Goal: Task Accomplishment & Management: Manage account settings

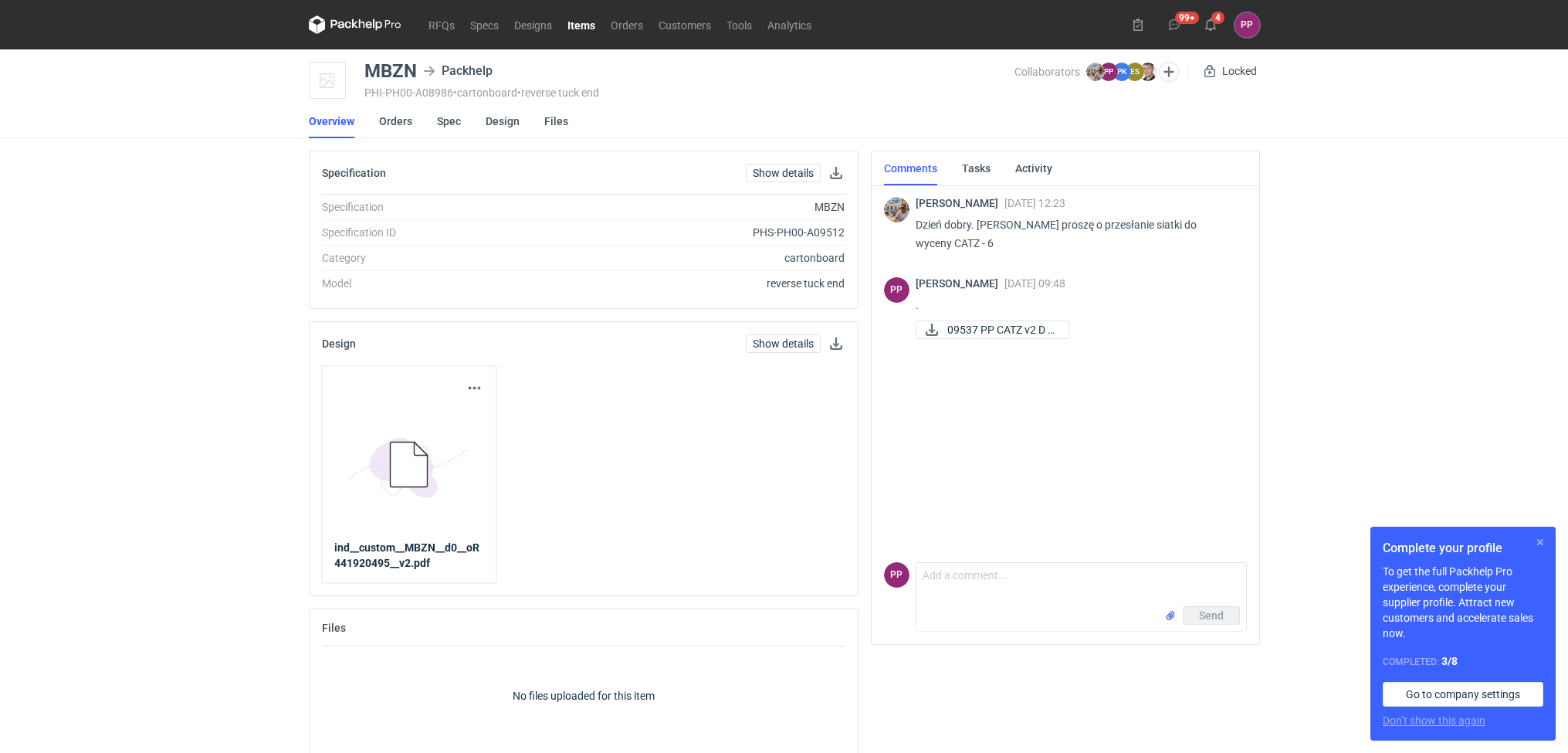
click at [1541, 537] on button "button" at bounding box center [1540, 542] width 19 height 19
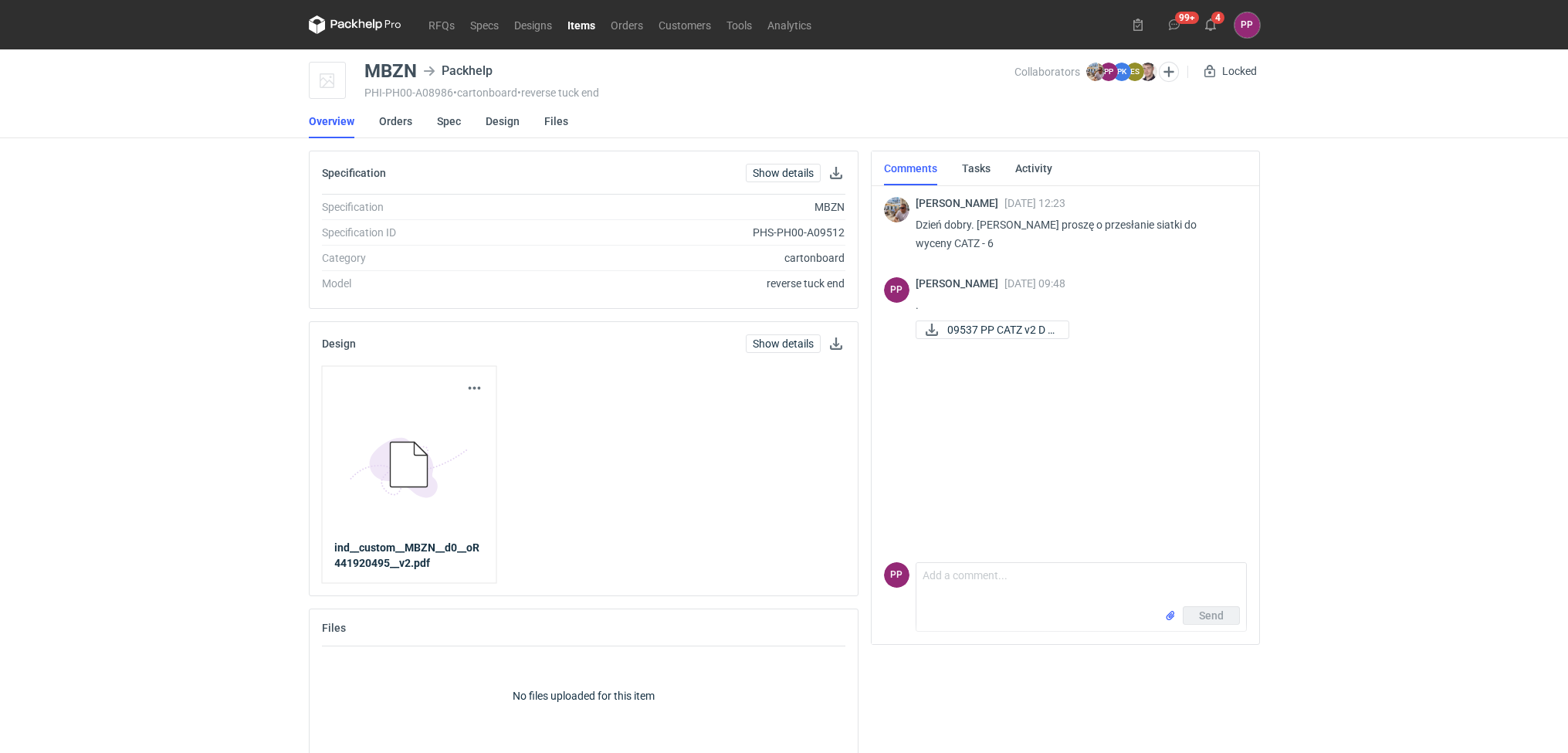
click at [325, 501] on div "Download design part 5BD5AC33-3523-40E7-9262-1BFF0AD53D48@1x ind__custom__MBZN_…" at bounding box center [408, 475] width 175 height 218
click at [406, 123] on link "Orders" at bounding box center [395, 121] width 33 height 34
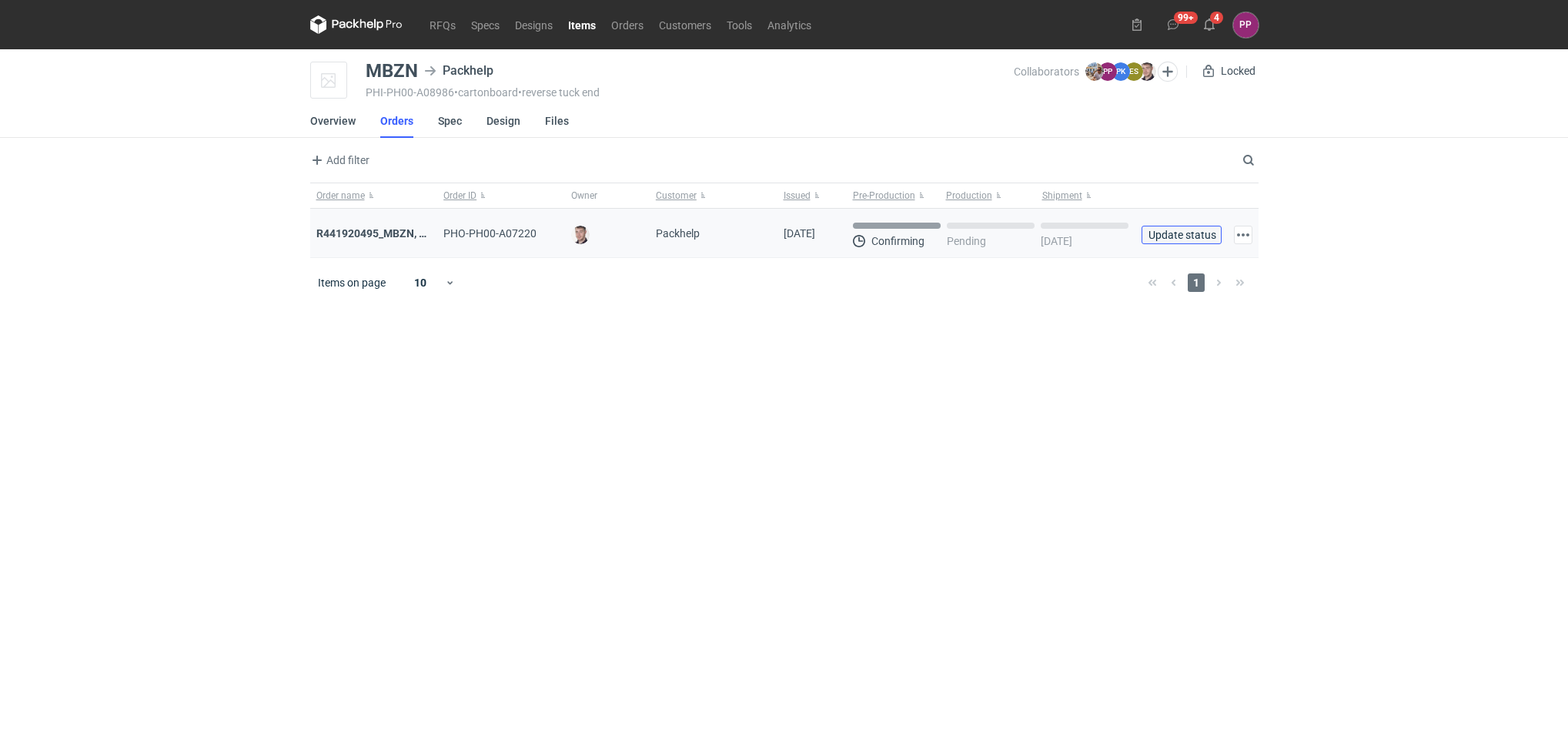
click at [1175, 229] on span "Update status" at bounding box center [1182, 234] width 66 height 11
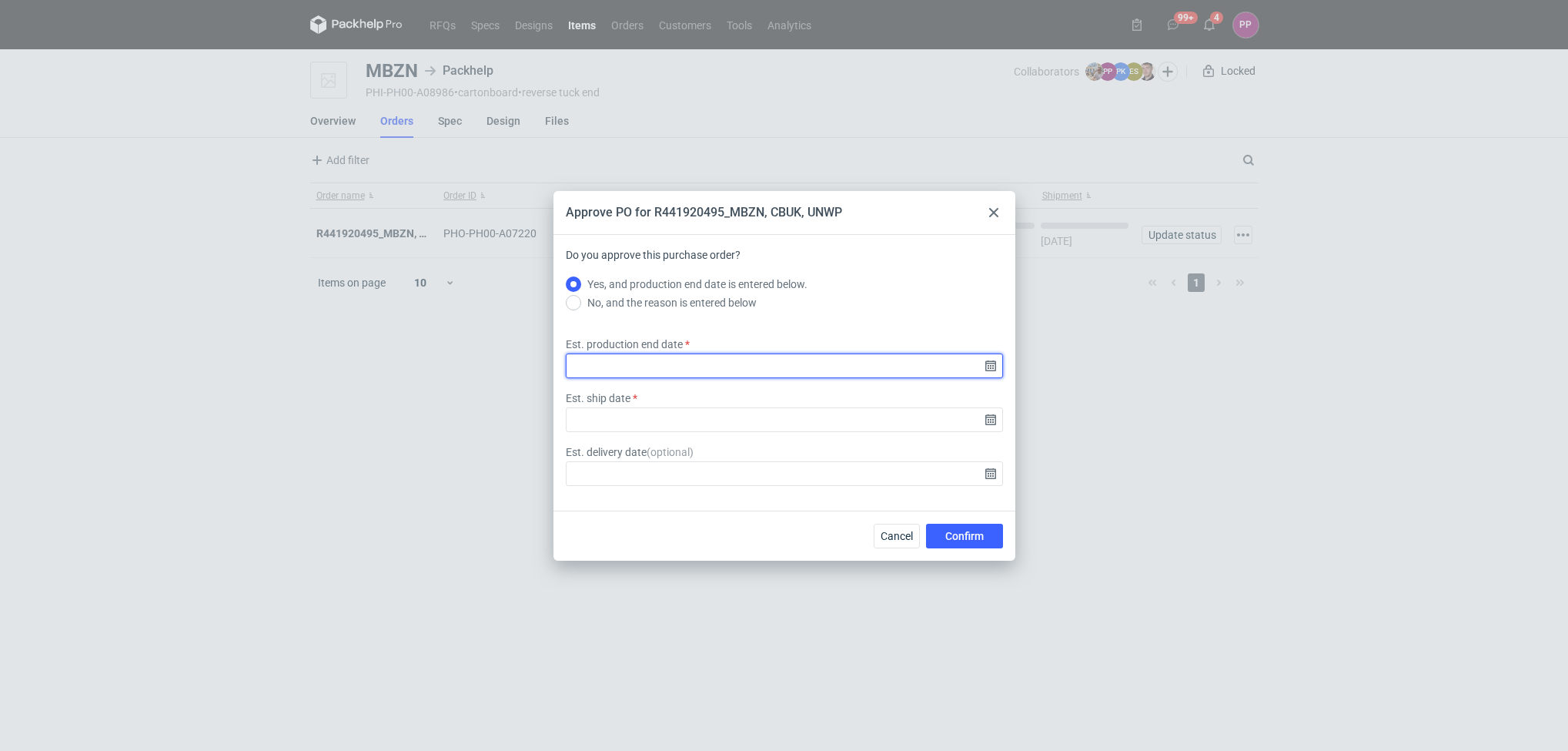
click at [987, 363] on input "Est. production end date" at bounding box center [784, 365] width 437 height 25
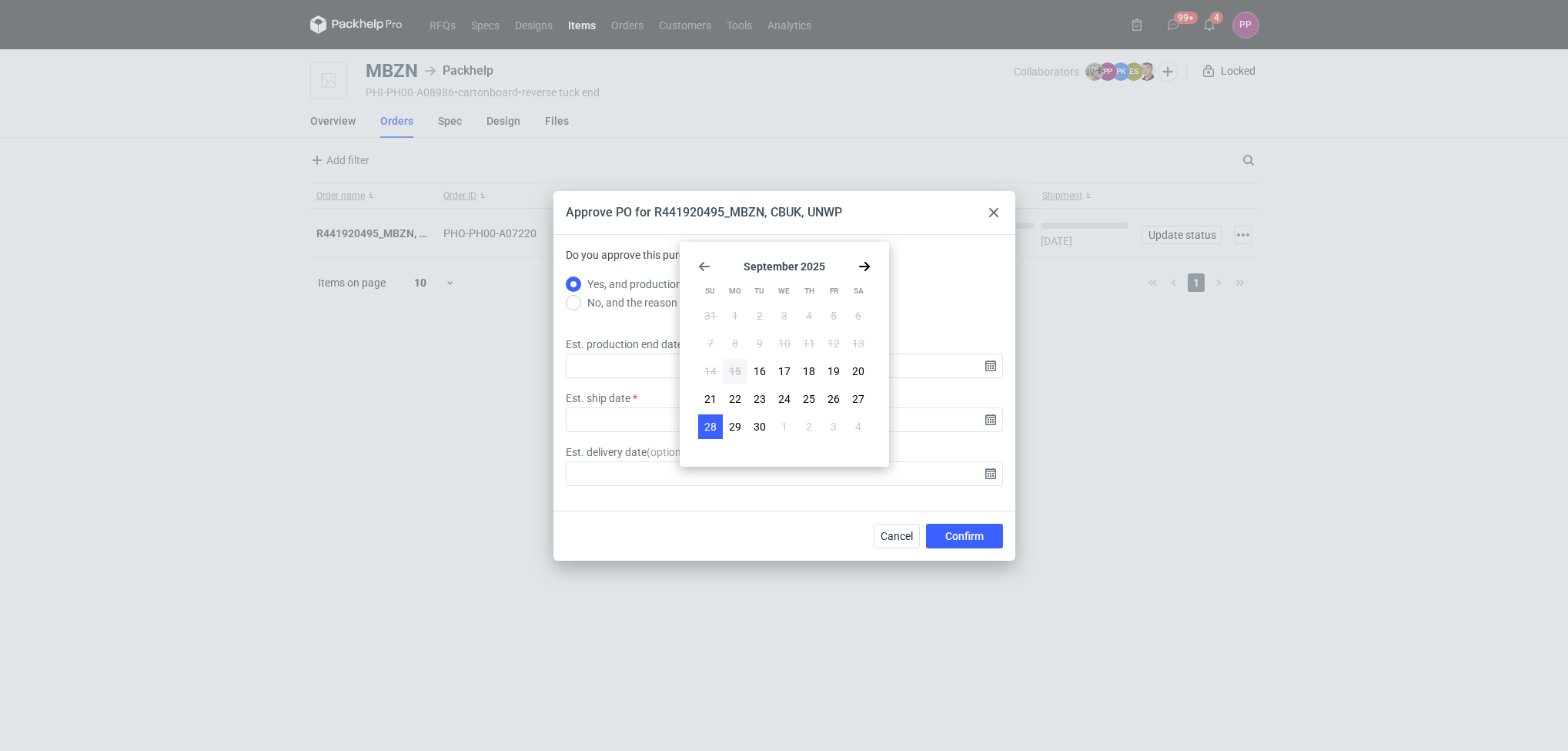
click at [705, 426] on span "28" at bounding box center [710, 427] width 13 height 15
type input "[DATE]"
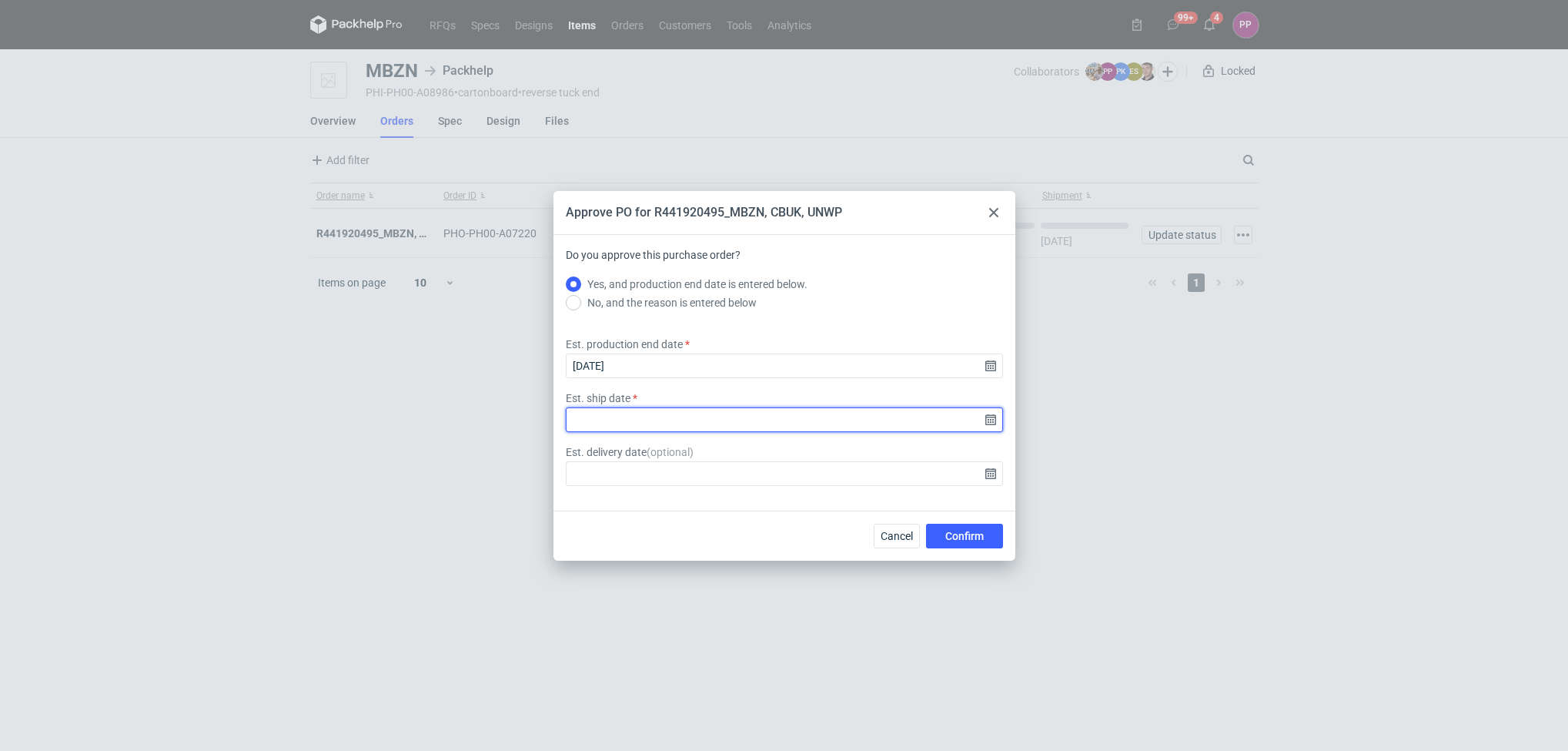
click at [996, 419] on input "Est. ship date" at bounding box center [784, 419] width 437 height 25
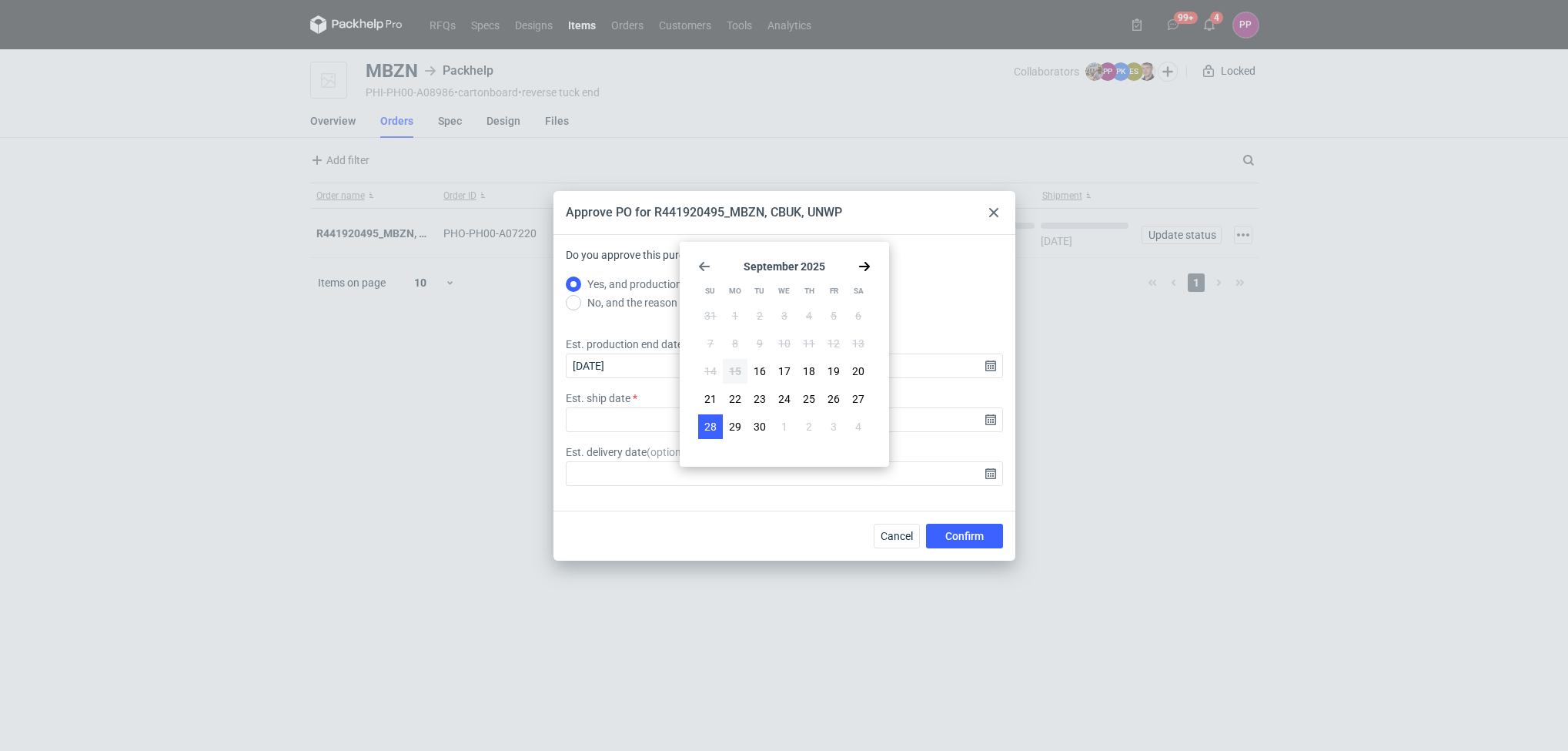
click at [709, 421] on span "28" at bounding box center [710, 427] width 13 height 15
type input "[DATE]"
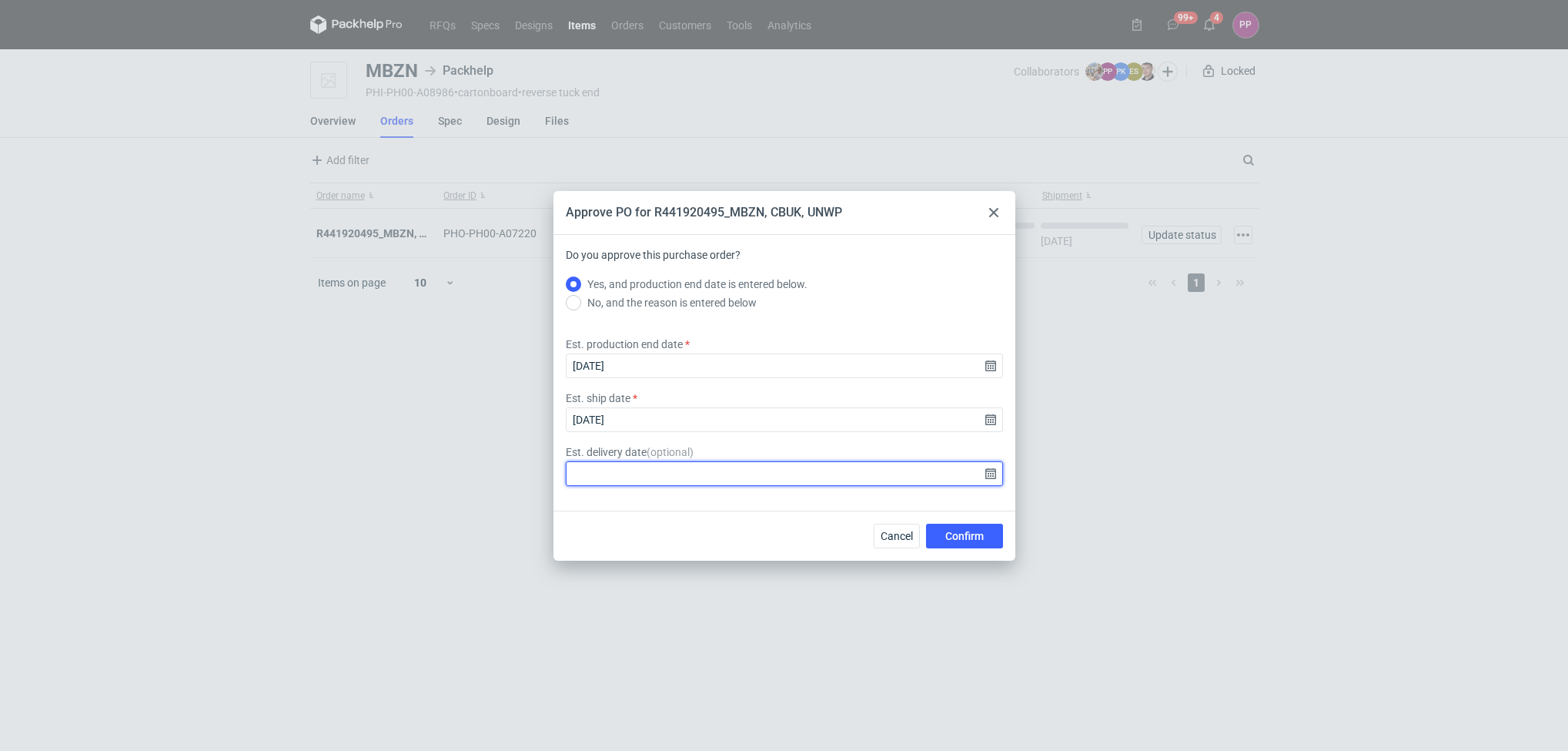
click at [992, 469] on input "Est. delivery date ( optional )" at bounding box center [784, 473] width 437 height 25
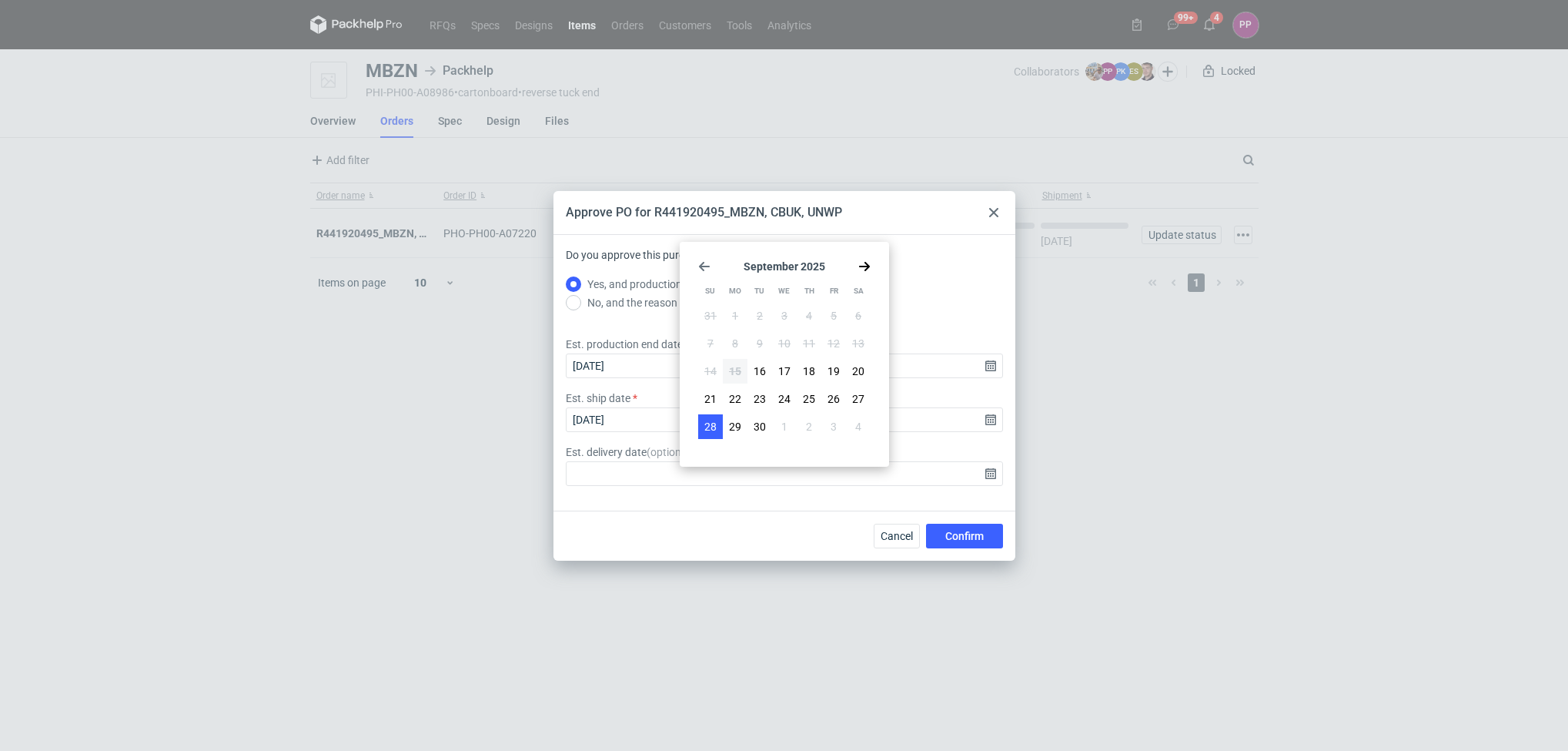
click at [707, 420] on span "28" at bounding box center [710, 427] width 13 height 15
type input "[DATE]"
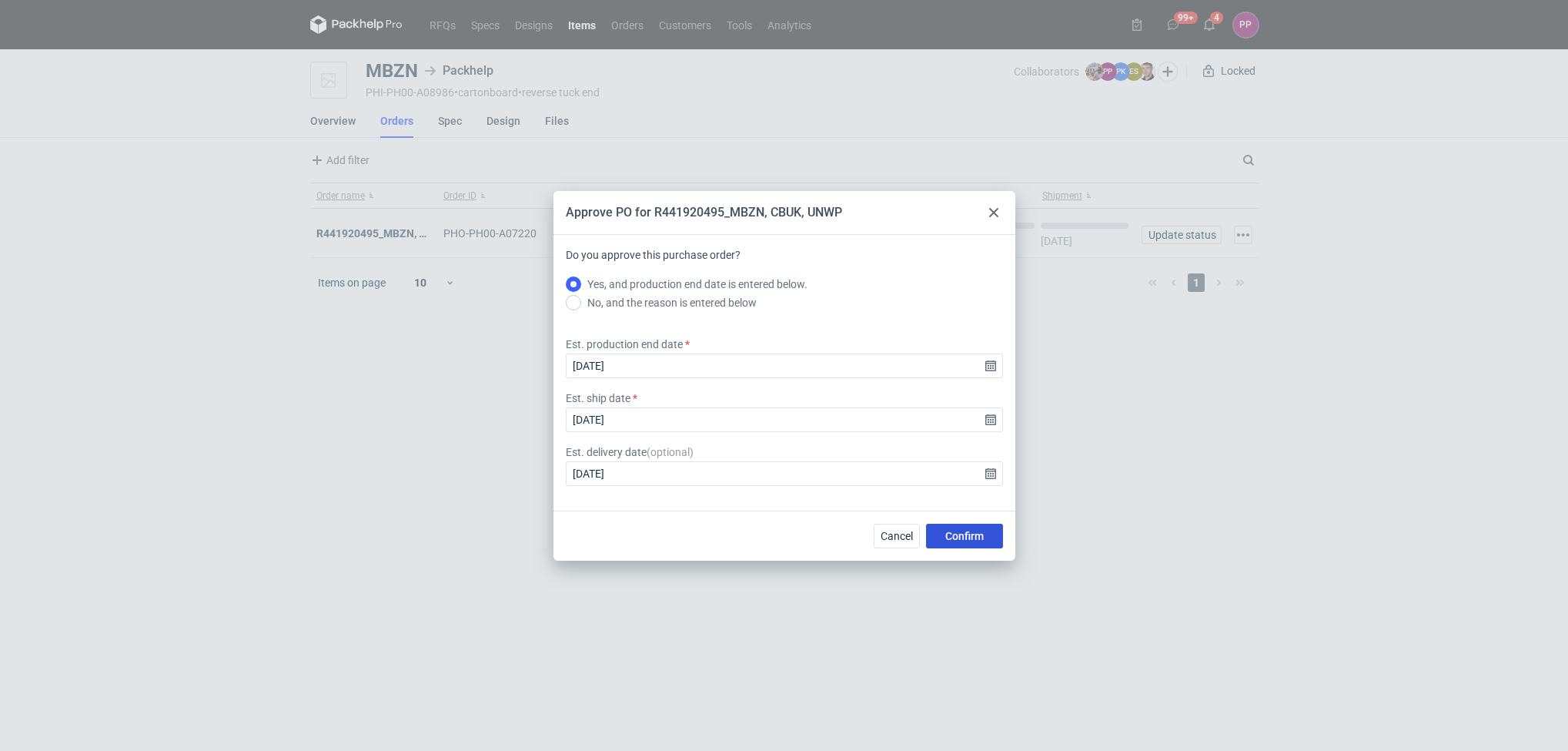
click at [986, 535] on button "Confirm" at bounding box center [965, 535] width 77 height 25
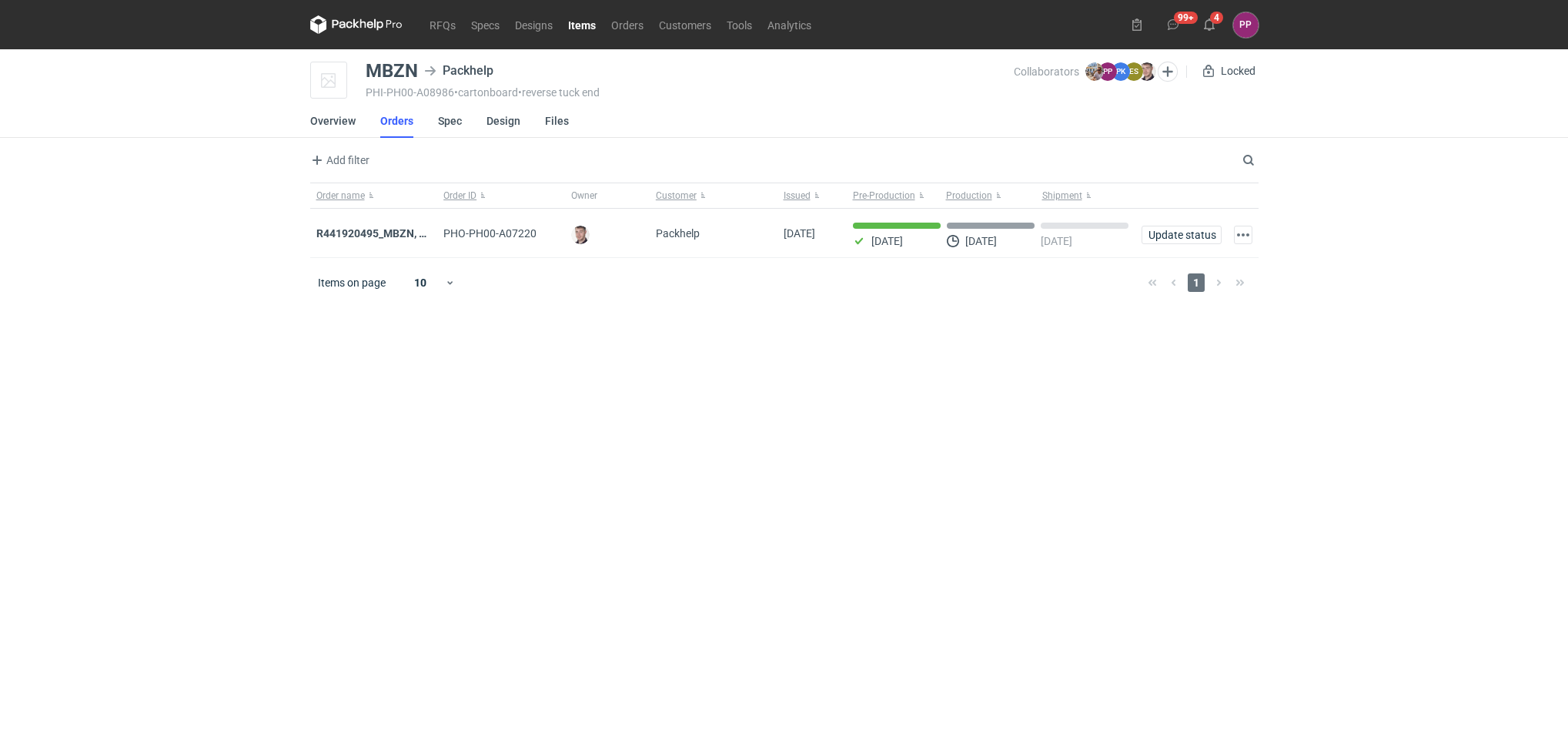
click at [681, 488] on main "MBZN Packhelp PHI-PH00-A08986 • cartonboard • reverse tuck end Collaborators [P…" at bounding box center [784, 400] width 960 height 702
click at [400, 123] on link "Orders" at bounding box center [396, 120] width 33 height 34
click at [379, 224] on div "R441920495_MBZN, CBUK, UNWP" at bounding box center [374, 233] width 128 height 49
click at [375, 236] on strong "R441920495_MBZN, CBUK, UNWP" at bounding box center [399, 233] width 165 height 13
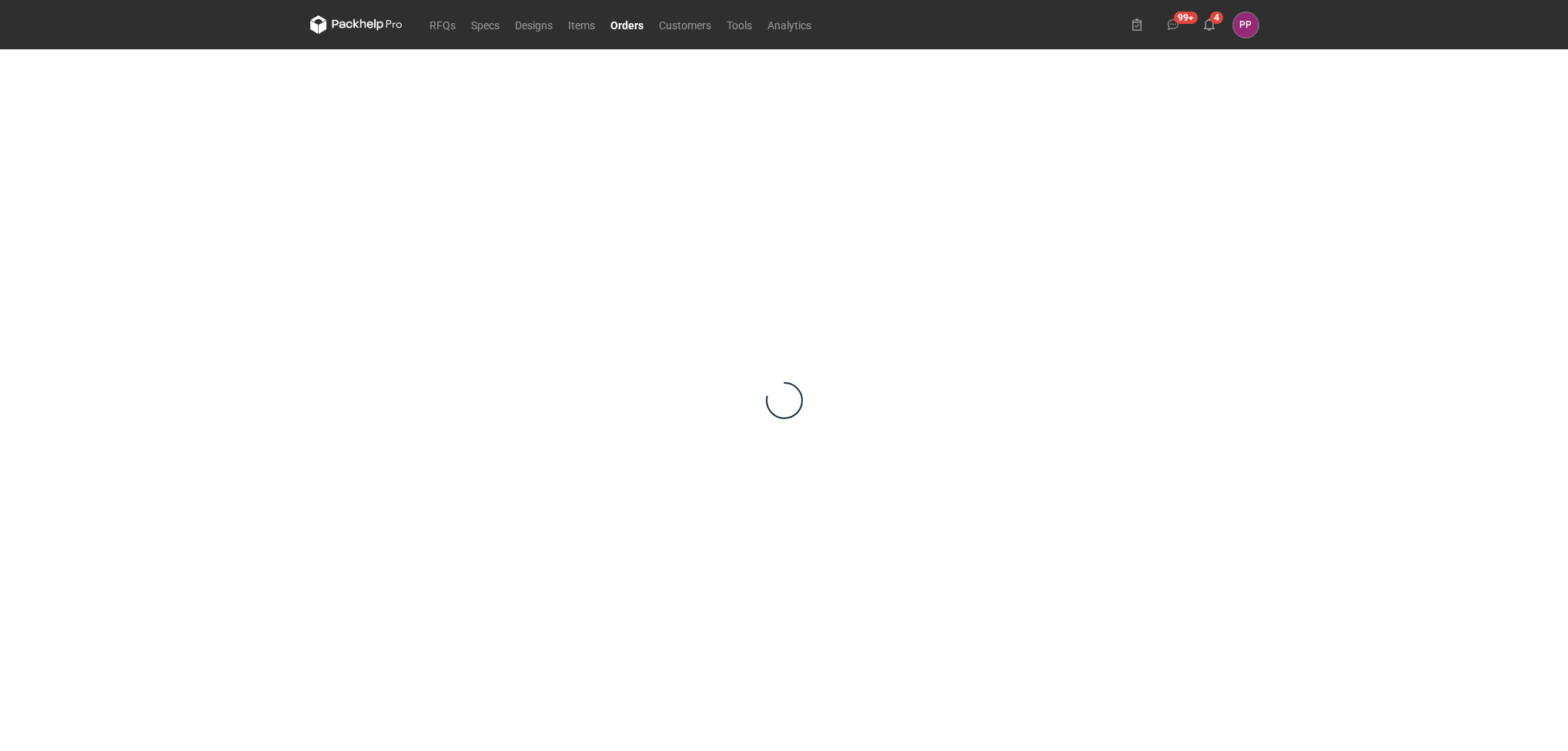
click at [375, 236] on div at bounding box center [785, 400] width 949 height 702
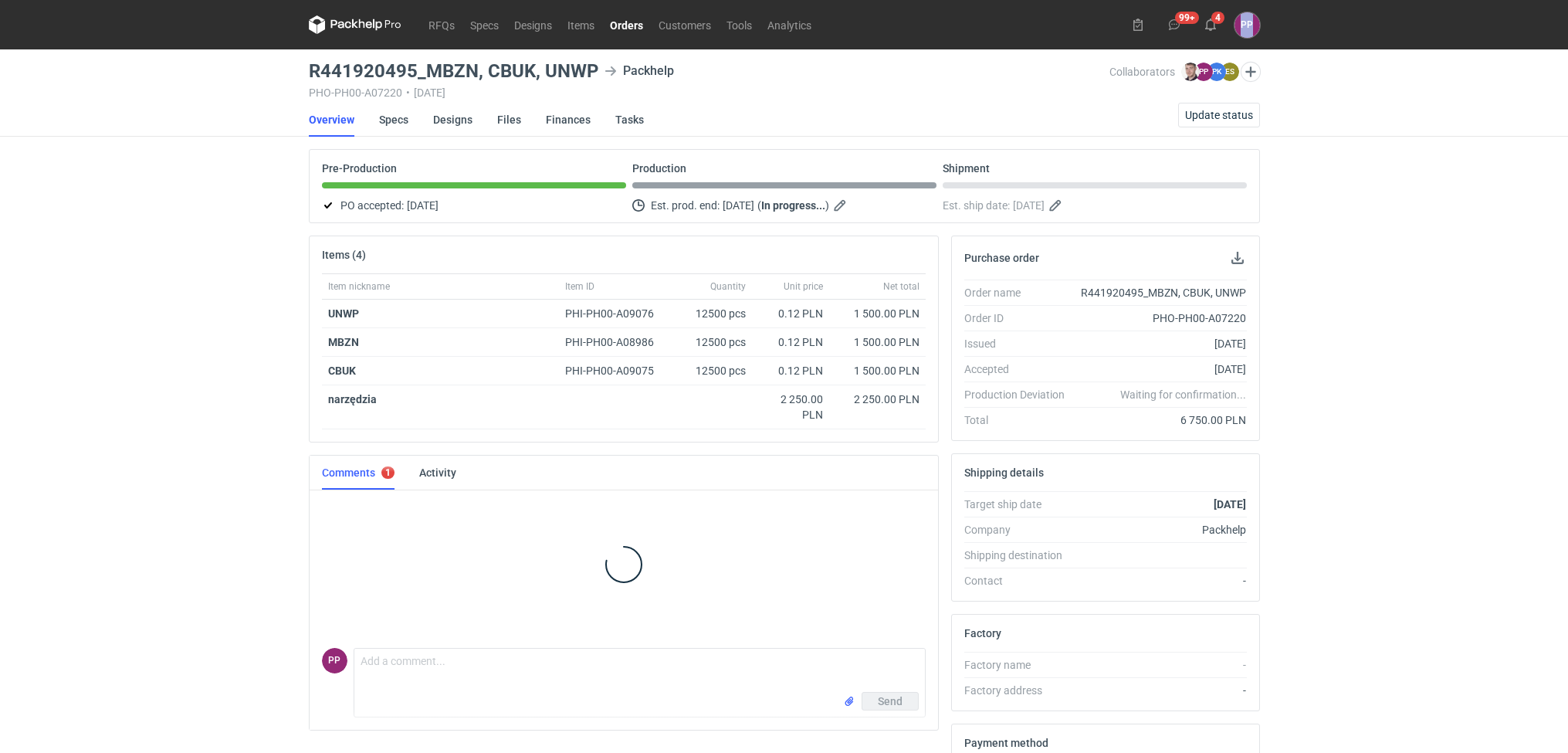
drag, startPoint x: 376, startPoint y: 237, endPoint x: 273, endPoint y: 227, distance: 103.5
click at [273, 227] on div "RFQs Specs Designs Items Orders Customers Tools Analytics 99+ 4 PP [PERSON_NAME…" at bounding box center [784, 376] width 1568 height 753
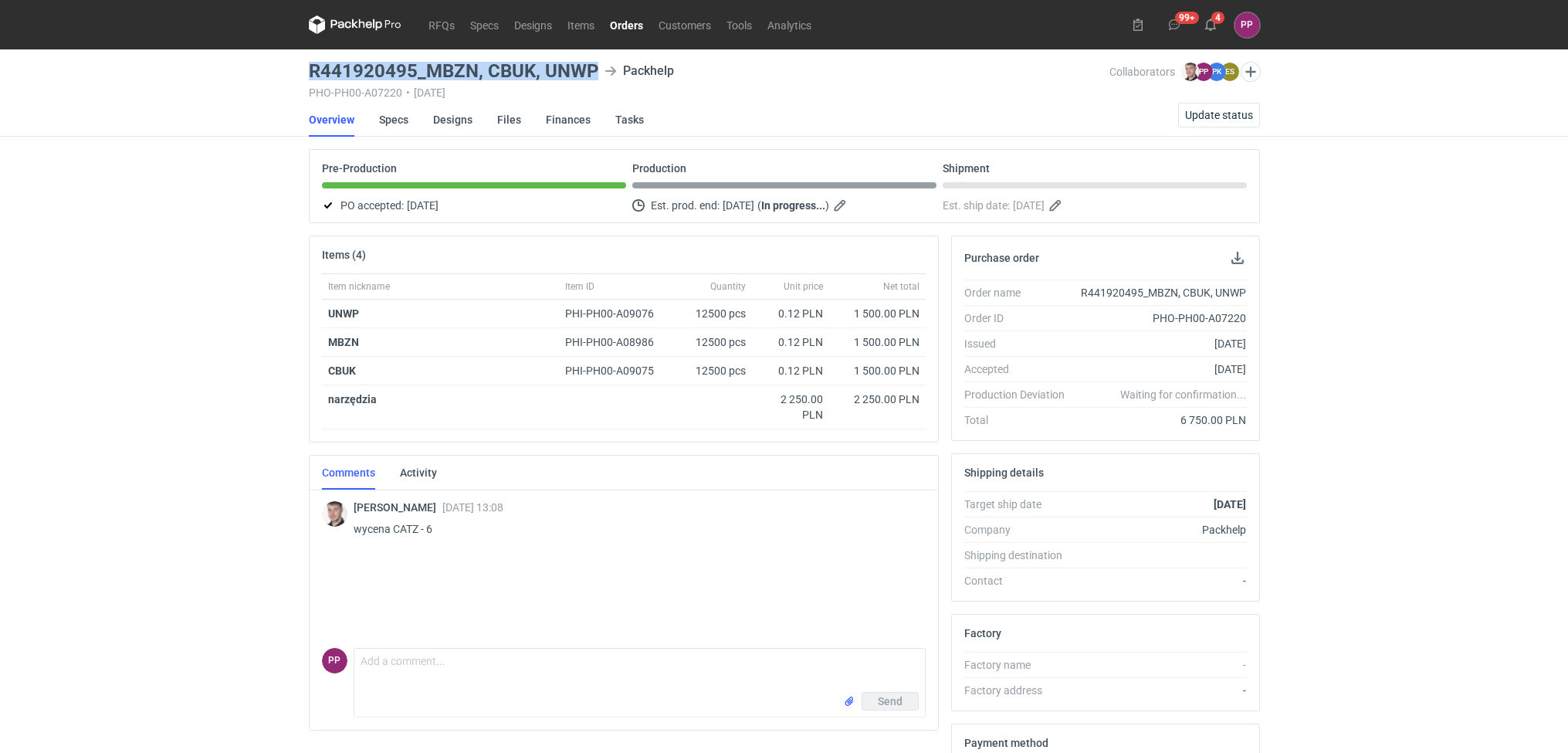
drag, startPoint x: 596, startPoint y: 63, endPoint x: 306, endPoint y: 70, distance: 290.1
click at [306, 70] on main "R441920495_MBZN, CBUK, UNWP Packhelp PHO-PH00-A07220 • [DATE] Collaborators [PE…" at bounding box center [784, 521] width 963 height 943
copy h3 "R441920495_MBZN, CBUK, UNWP"
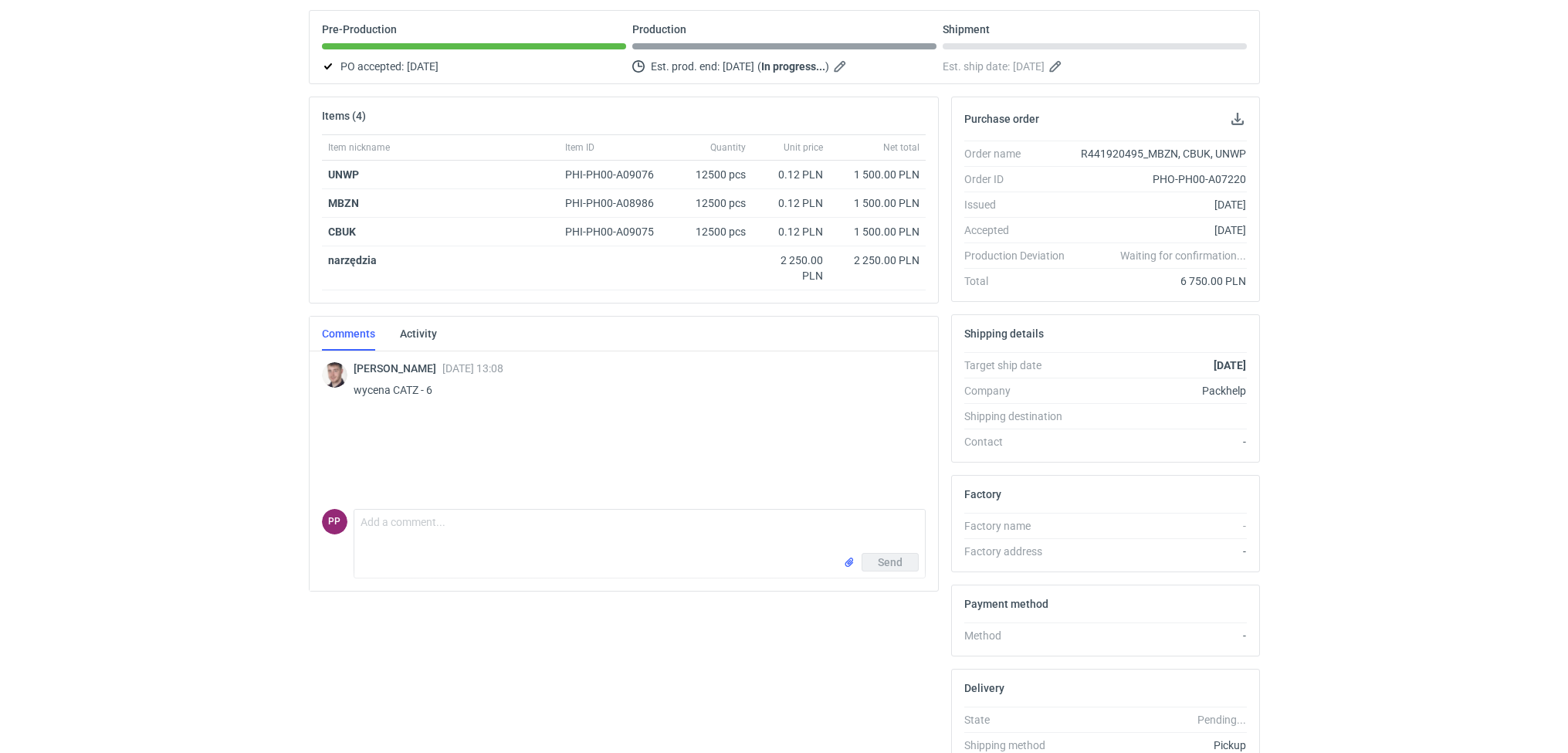
scroll to position [185, 0]
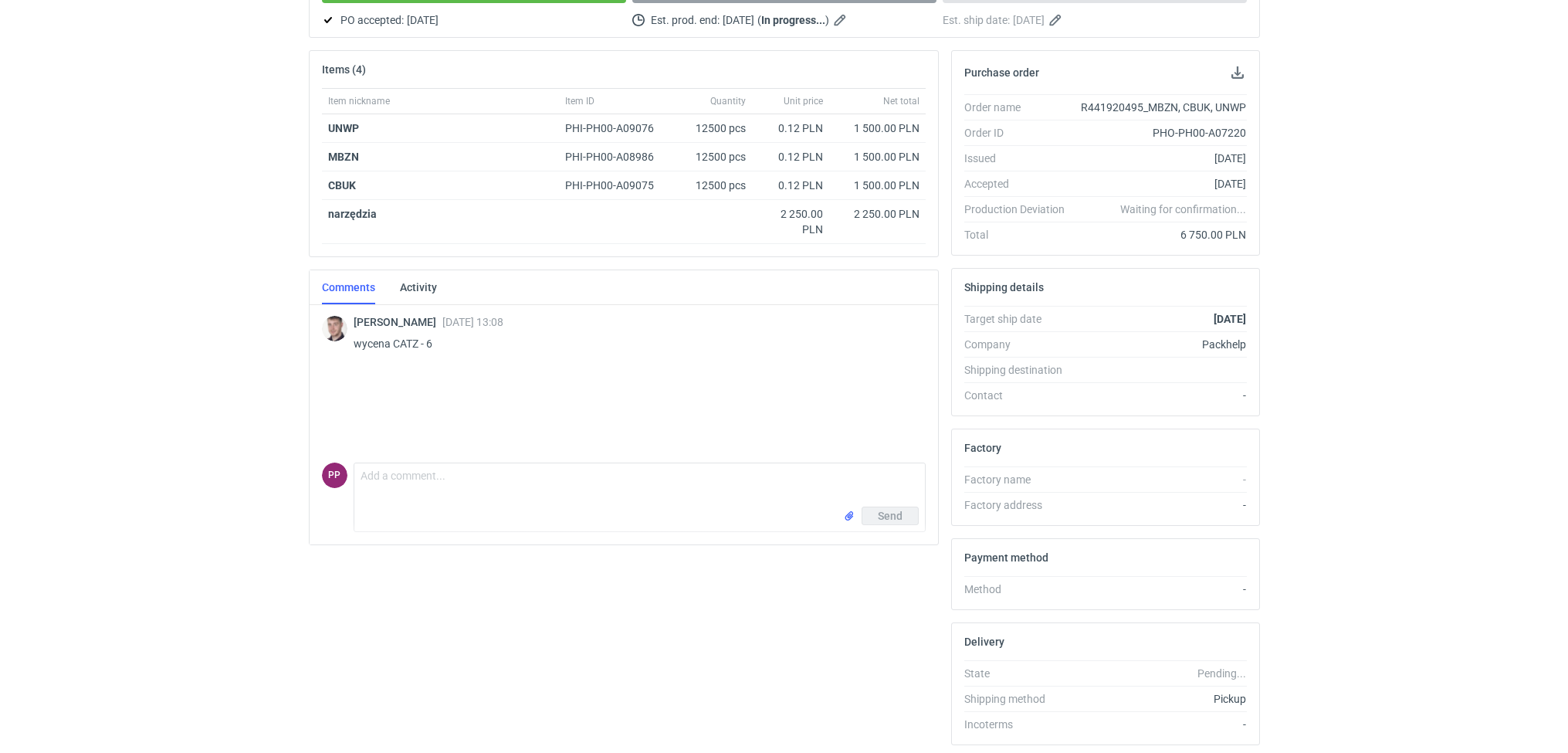
click at [686, 515] on div "Send" at bounding box center [639, 518] width 571 height 25
click at [655, 501] on textarea "Comment message" at bounding box center [639, 484] width 571 height 43
type textarea "Dzień dobry, dziękuję za zamówienie. Działam!"
click at [892, 514] on span "Send" at bounding box center [890, 516] width 25 height 11
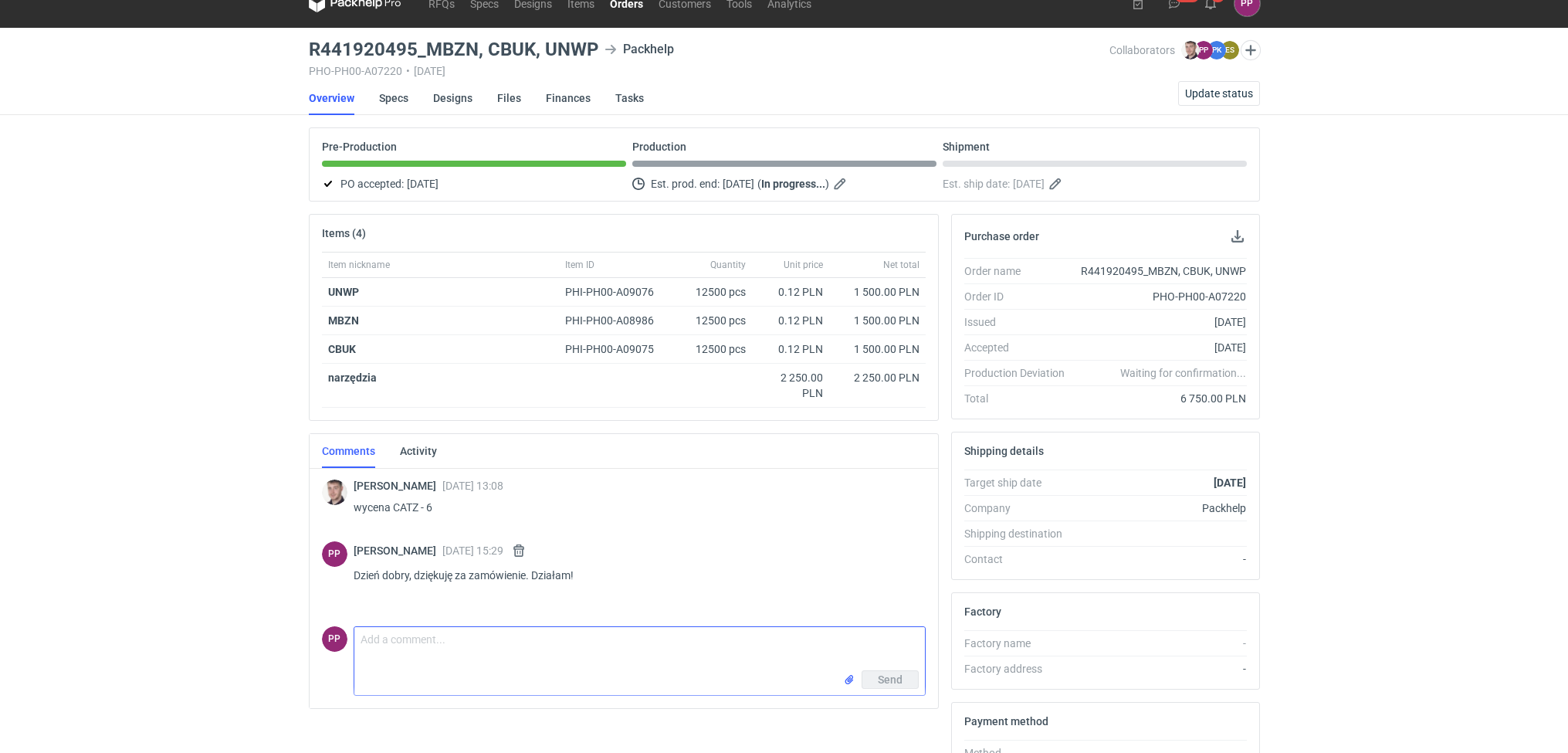
scroll to position [0, 0]
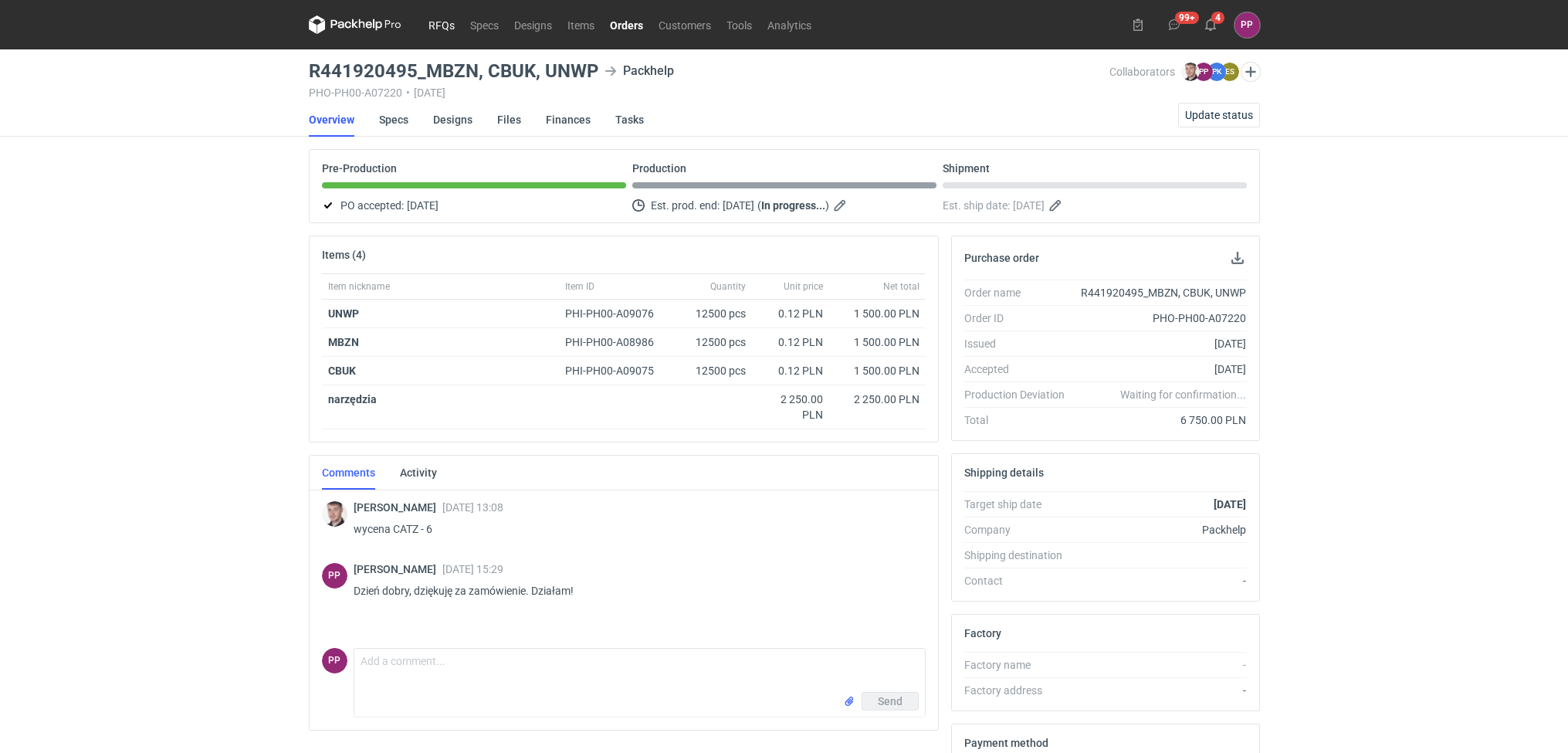
click at [443, 28] on link "RFQs" at bounding box center [441, 25] width 42 height 19
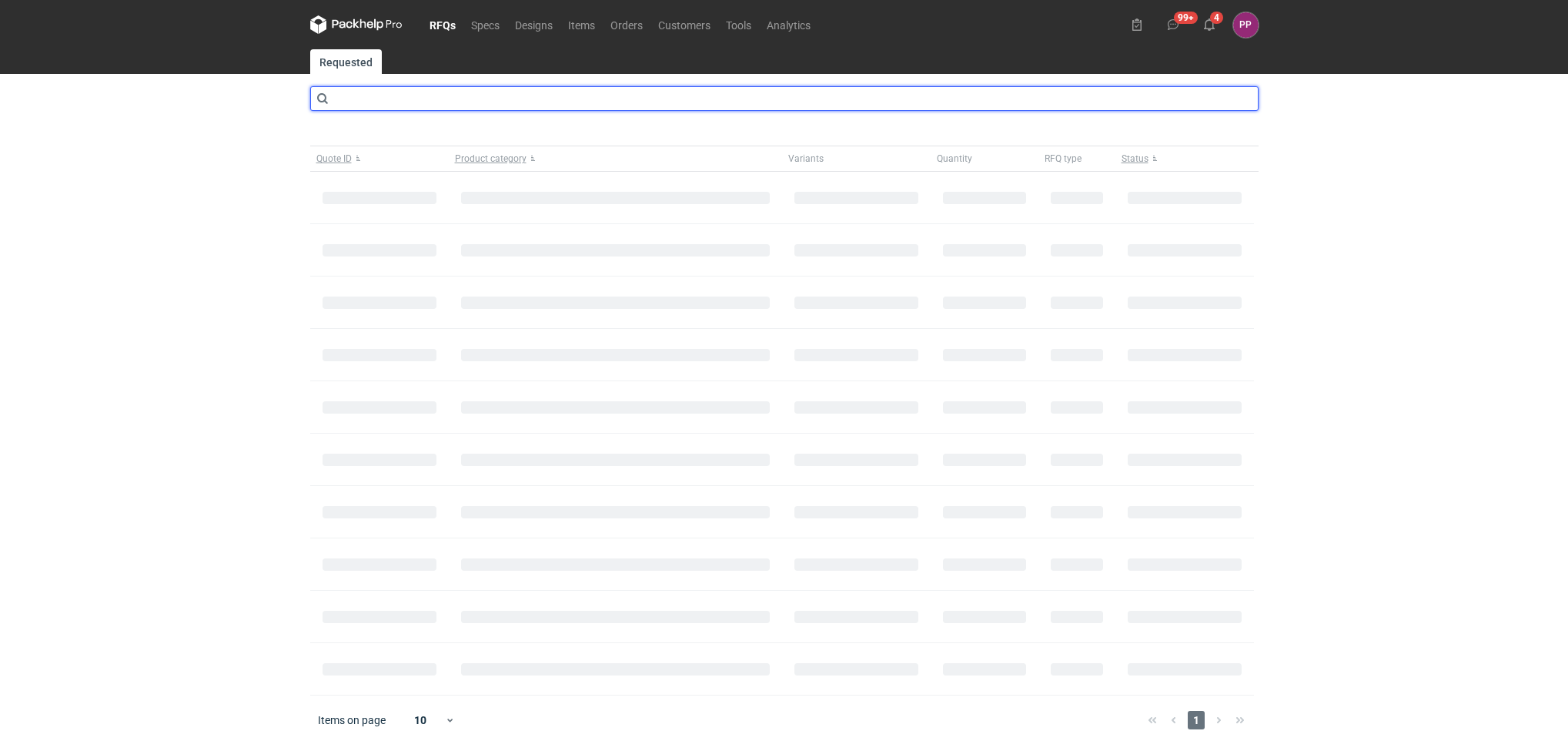
click at [372, 90] on input "text" at bounding box center [785, 98] width 949 height 25
type input "catz"
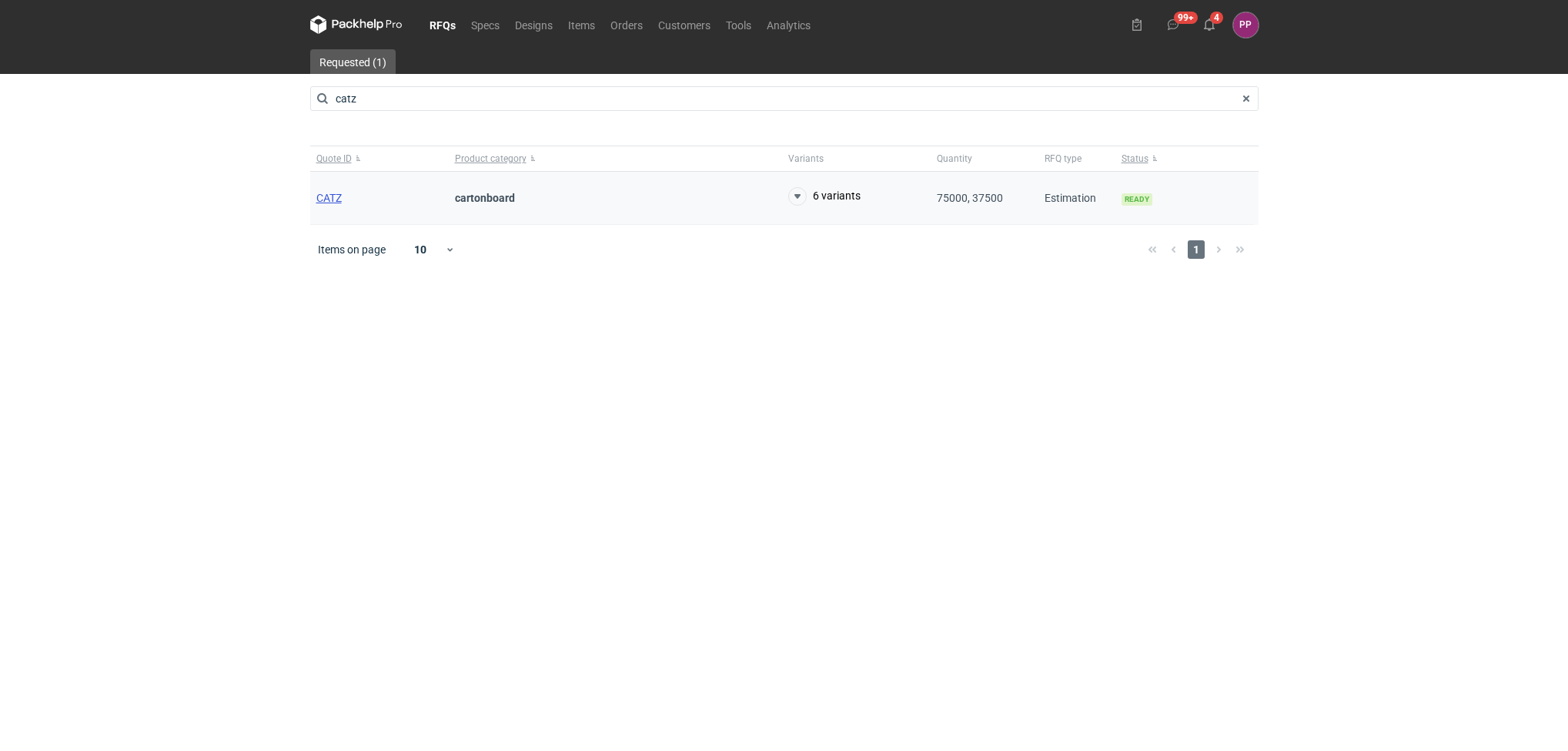
click at [331, 194] on span "CATZ" at bounding box center [329, 198] width 25 height 13
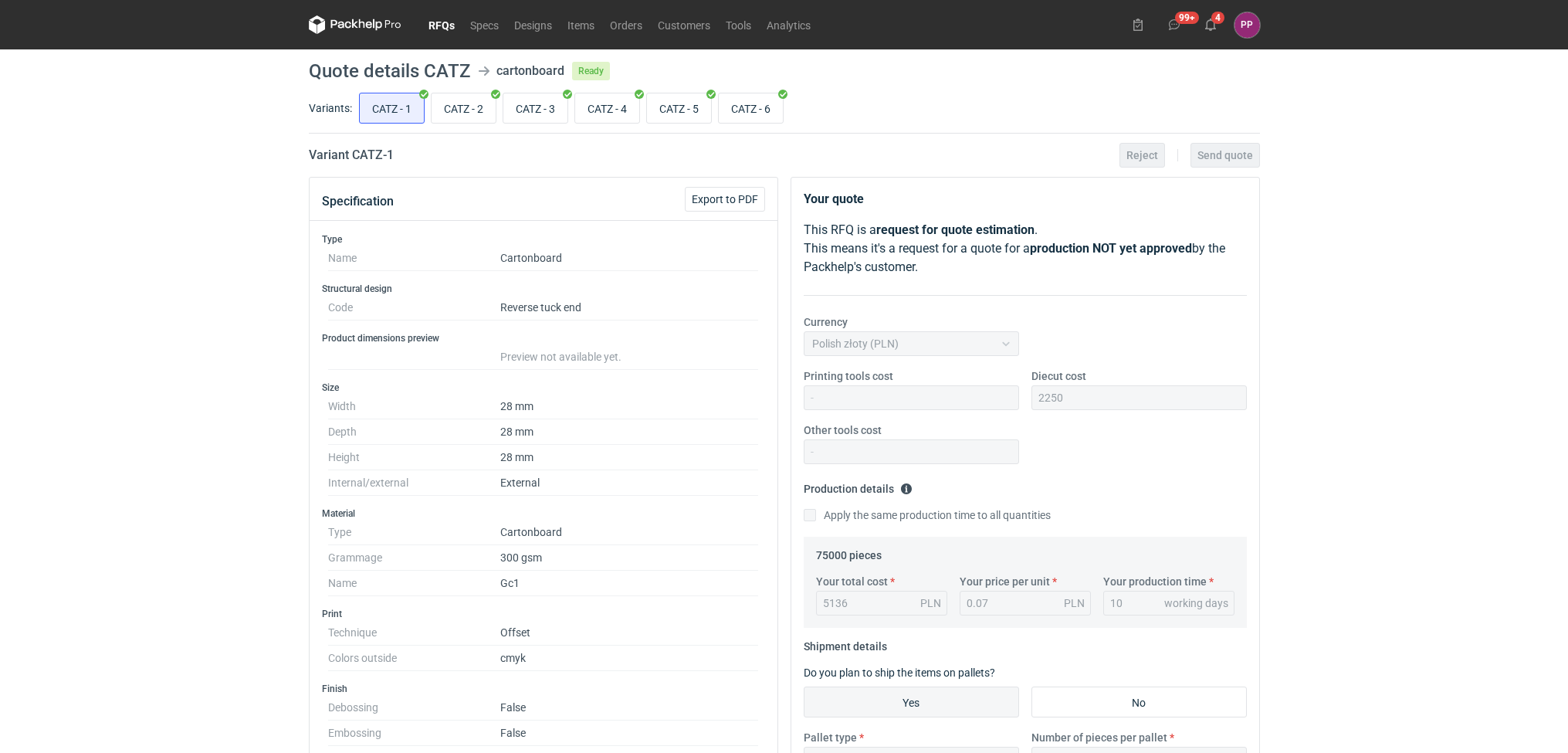
scroll to position [177, 0]
click at [770, 100] on input "CATZ - 6" at bounding box center [750, 108] width 64 height 29
radio input "true"
click at [1434, 301] on div "RFQs Specs Designs Items Orders Customers Tools Analytics 99+ 4 PP [PERSON_NAME…" at bounding box center [784, 376] width 1568 height 753
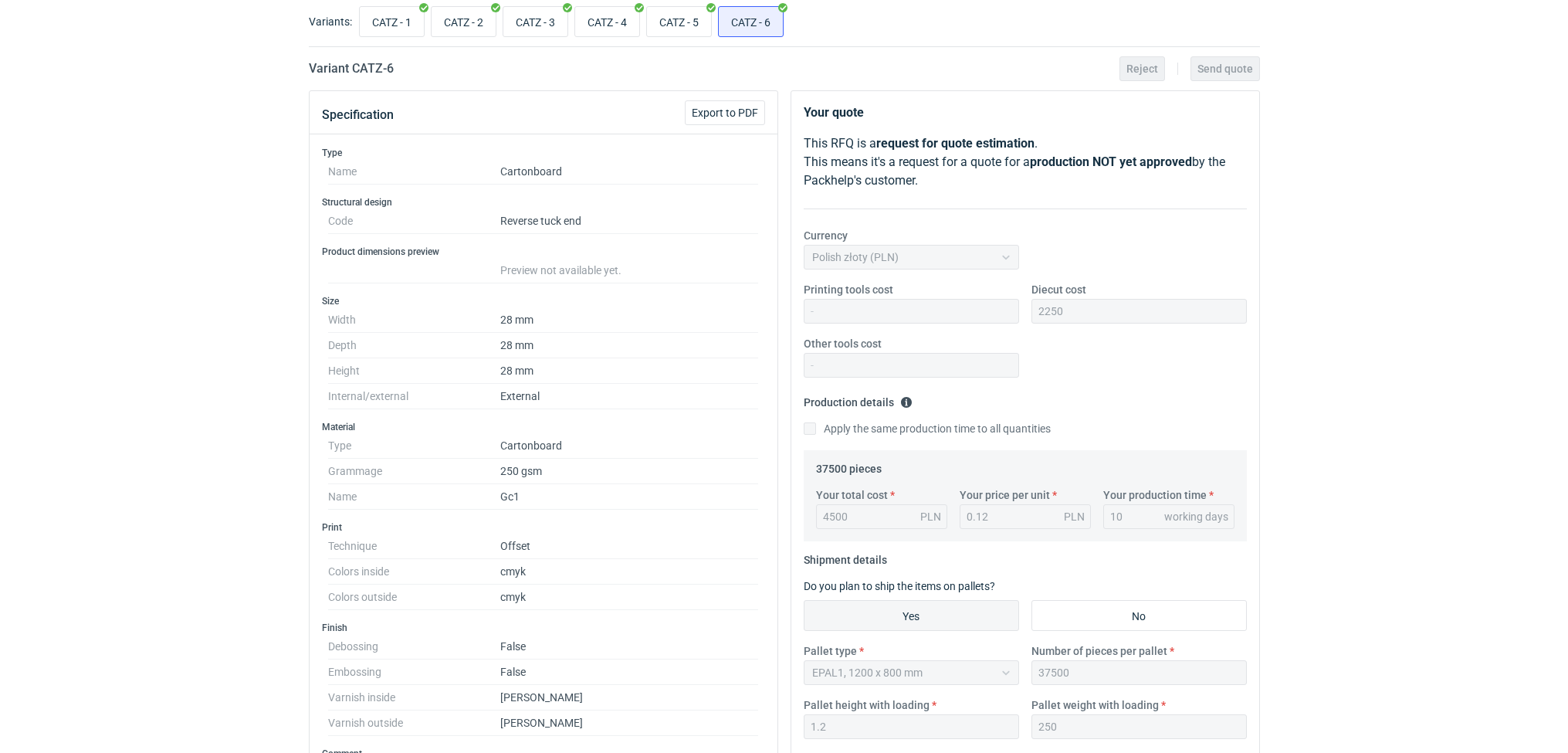
scroll to position [93, 0]
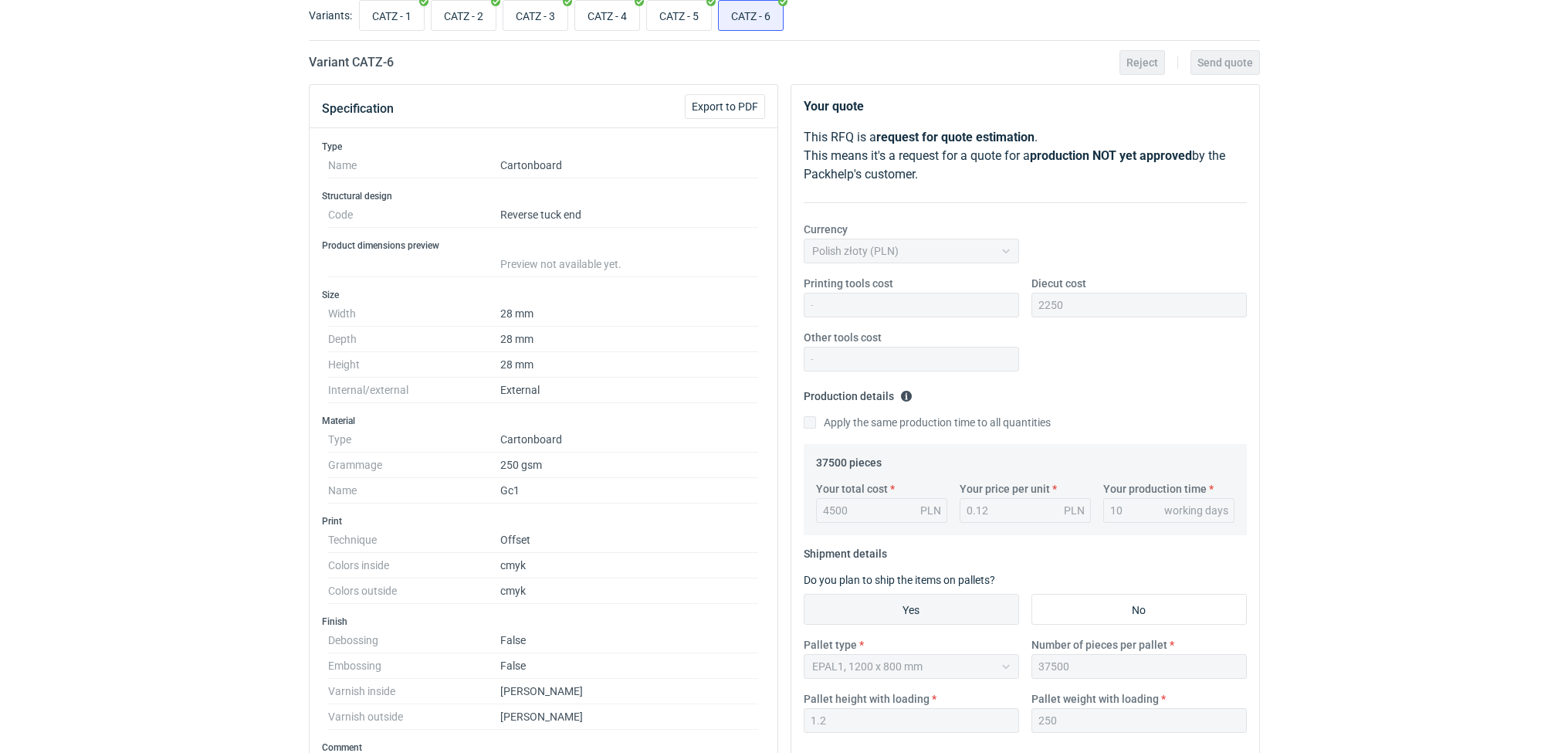
click at [202, 429] on div "RFQs Specs Designs Items Orders Customers Tools Analytics 99+ 4 PP [PERSON_NAME…" at bounding box center [784, 283] width 1568 height 753
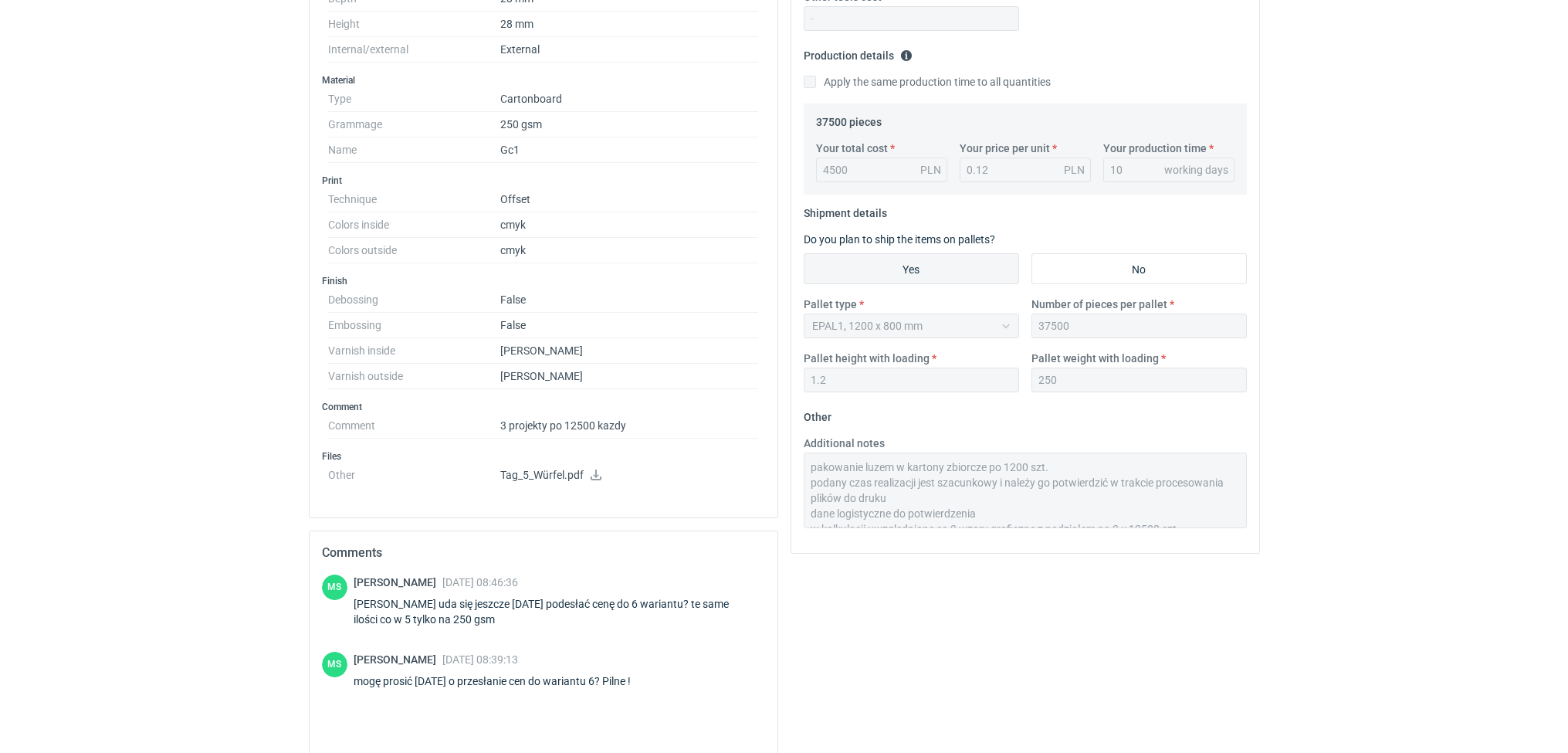
scroll to position [440, 0]
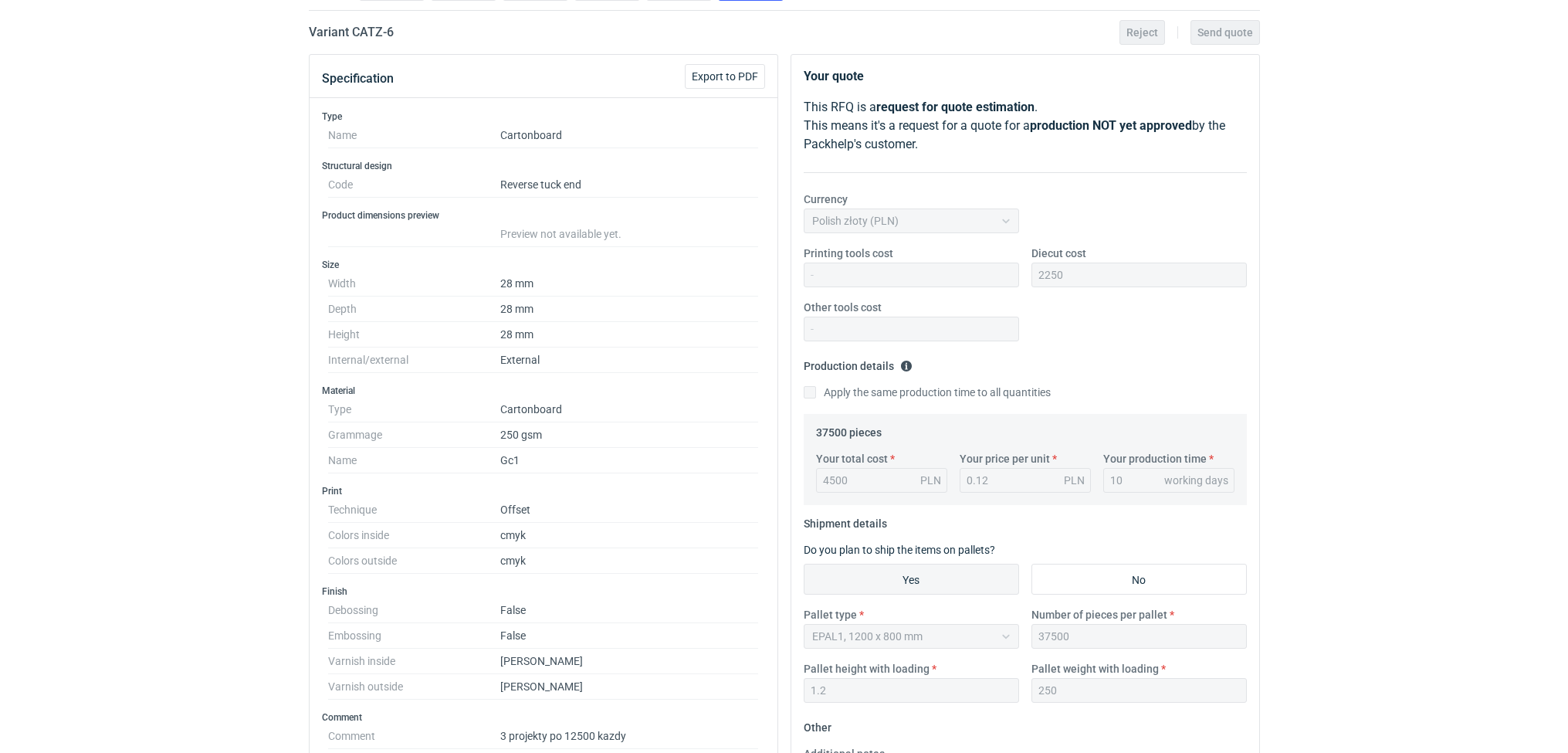
scroll to position [0, 0]
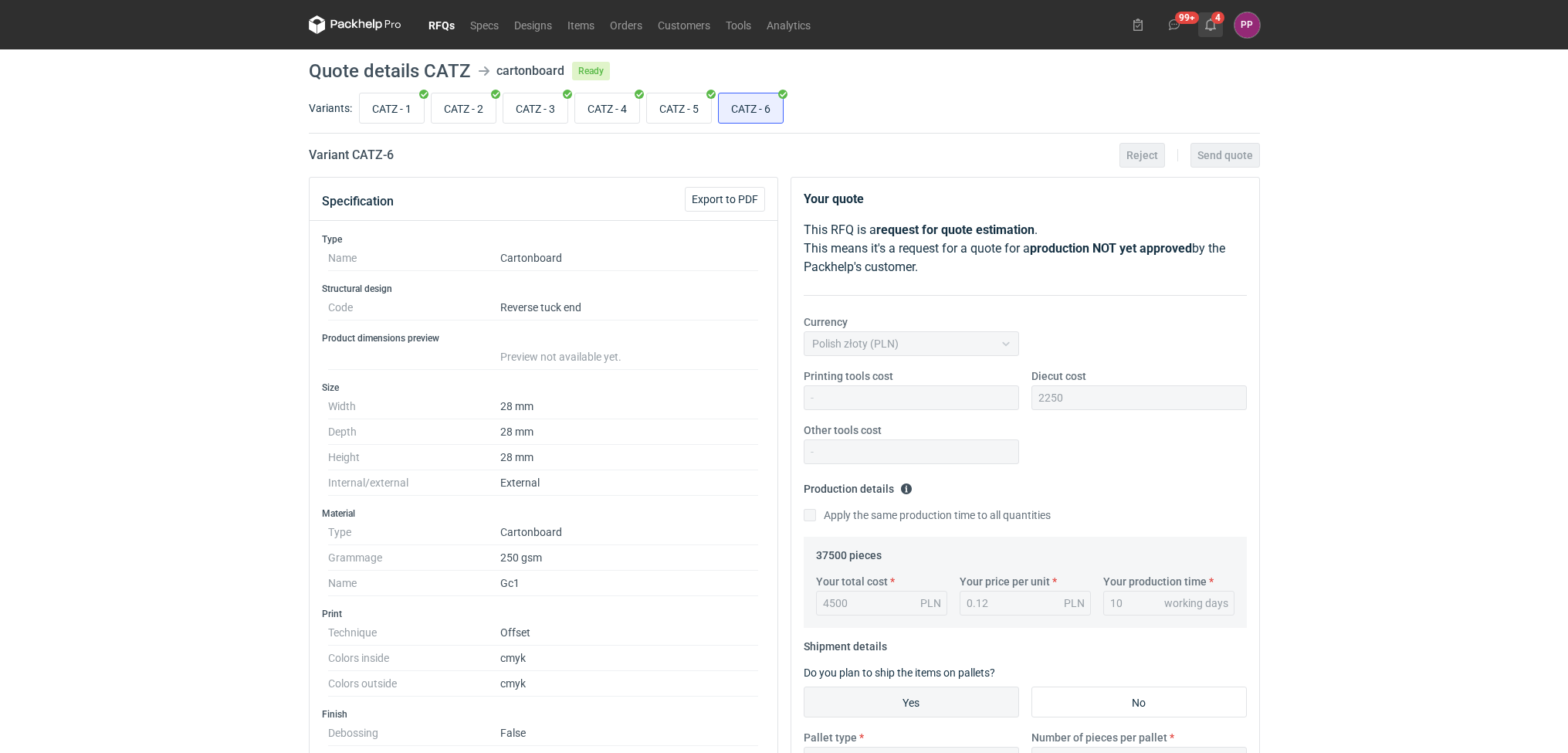
click at [1214, 26] on icon at bounding box center [1210, 25] width 13 height 13
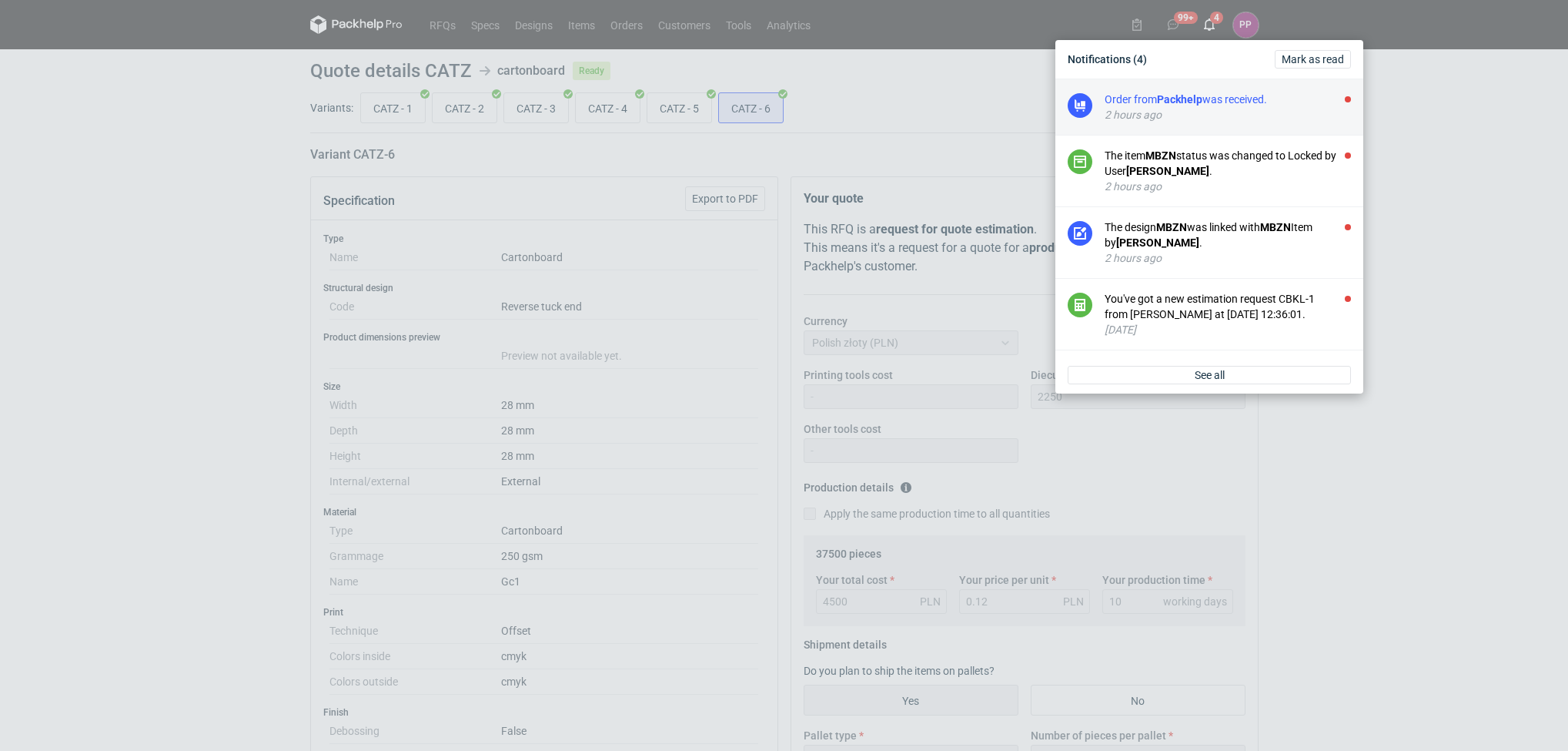
click at [1145, 115] on div "2 hours ago" at bounding box center [1228, 115] width 246 height 15
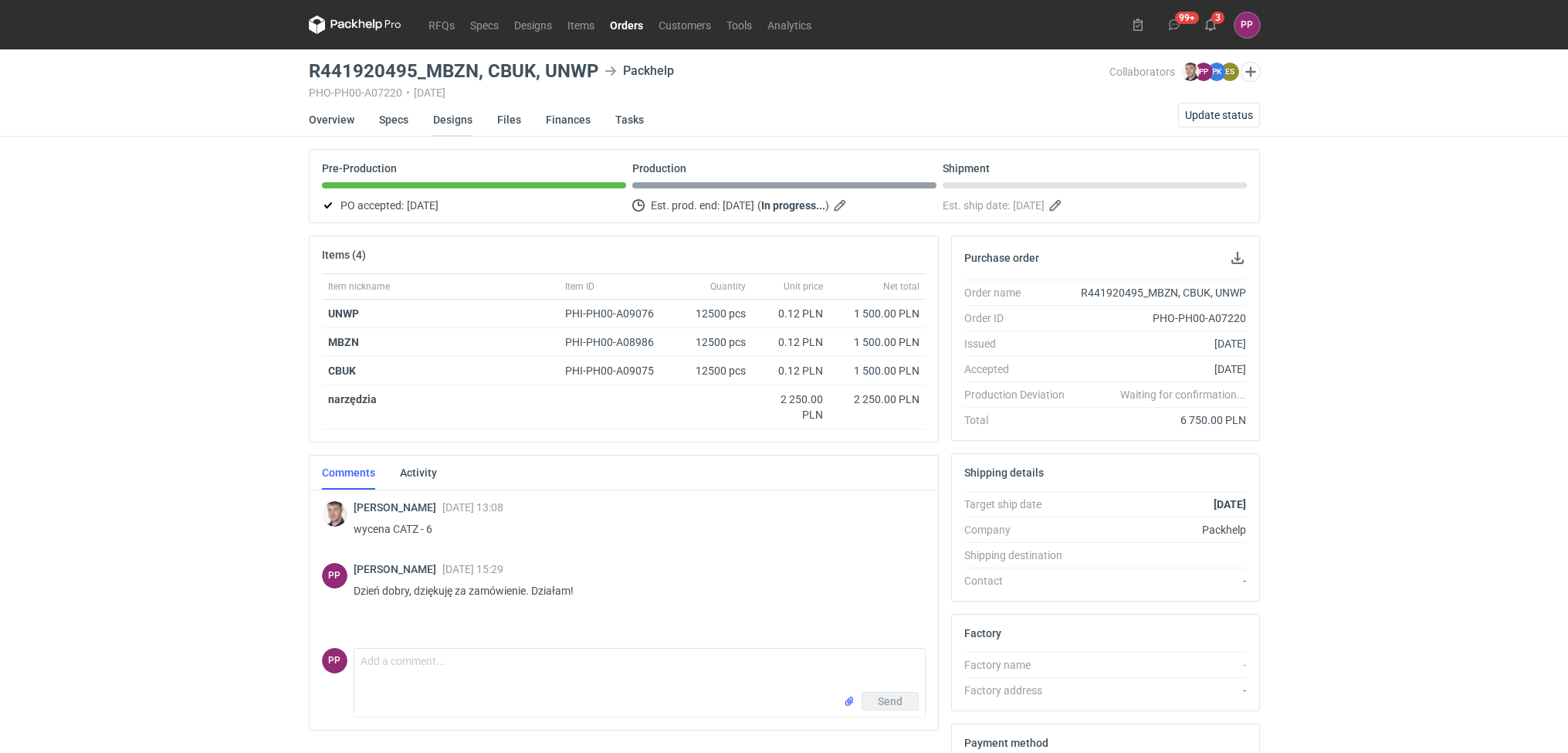
click at [459, 123] on link "Designs" at bounding box center [453, 120] width 39 height 34
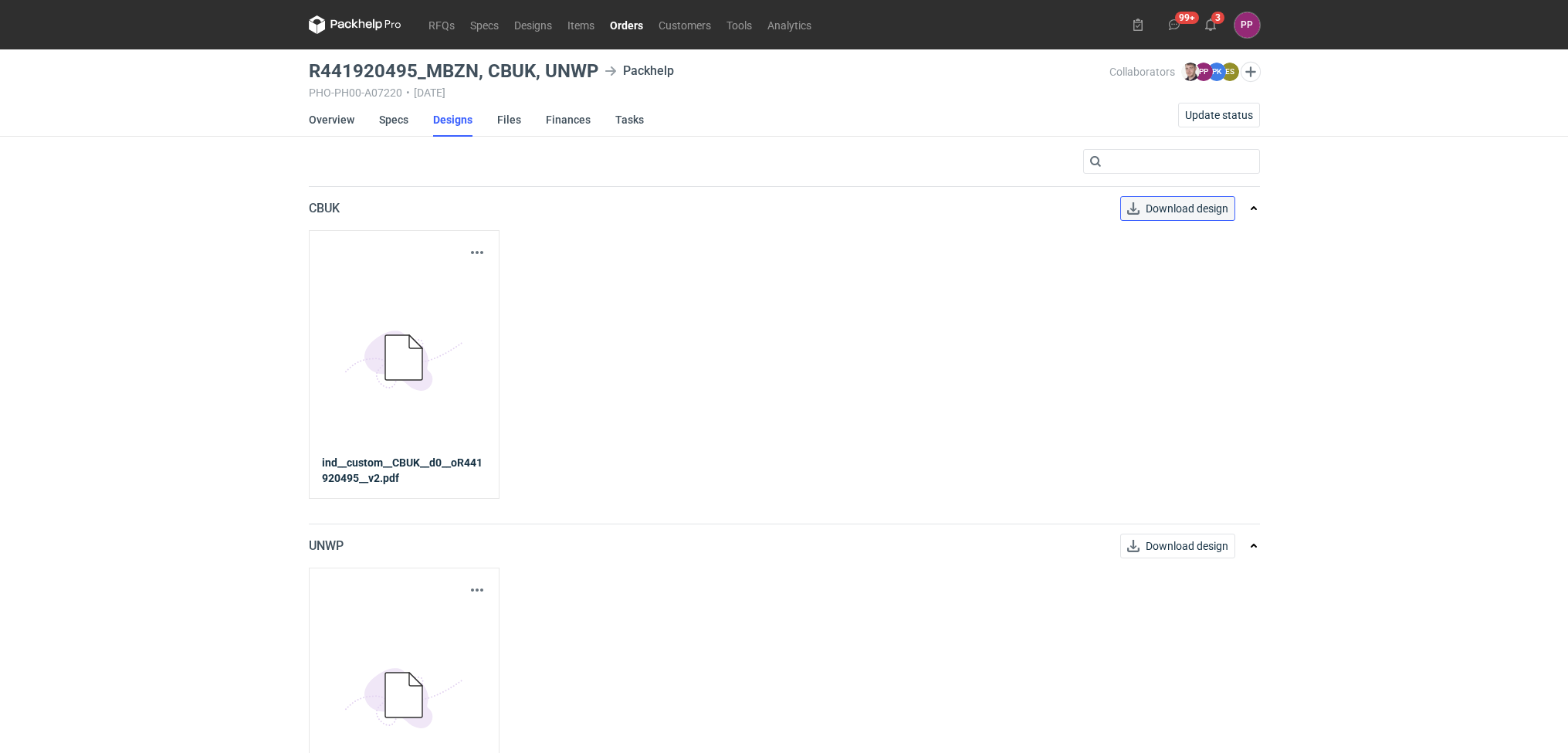
click at [1191, 211] on link "Download design" at bounding box center [1177, 208] width 115 height 25
click at [477, 257] on button "button" at bounding box center [477, 253] width 19 height 19
click at [447, 286] on link "Download design part" at bounding box center [408, 287] width 142 height 25
click at [477, 587] on button "button" at bounding box center [477, 590] width 19 height 19
click at [457, 625] on link "Download design part" at bounding box center [408, 625] width 142 height 25
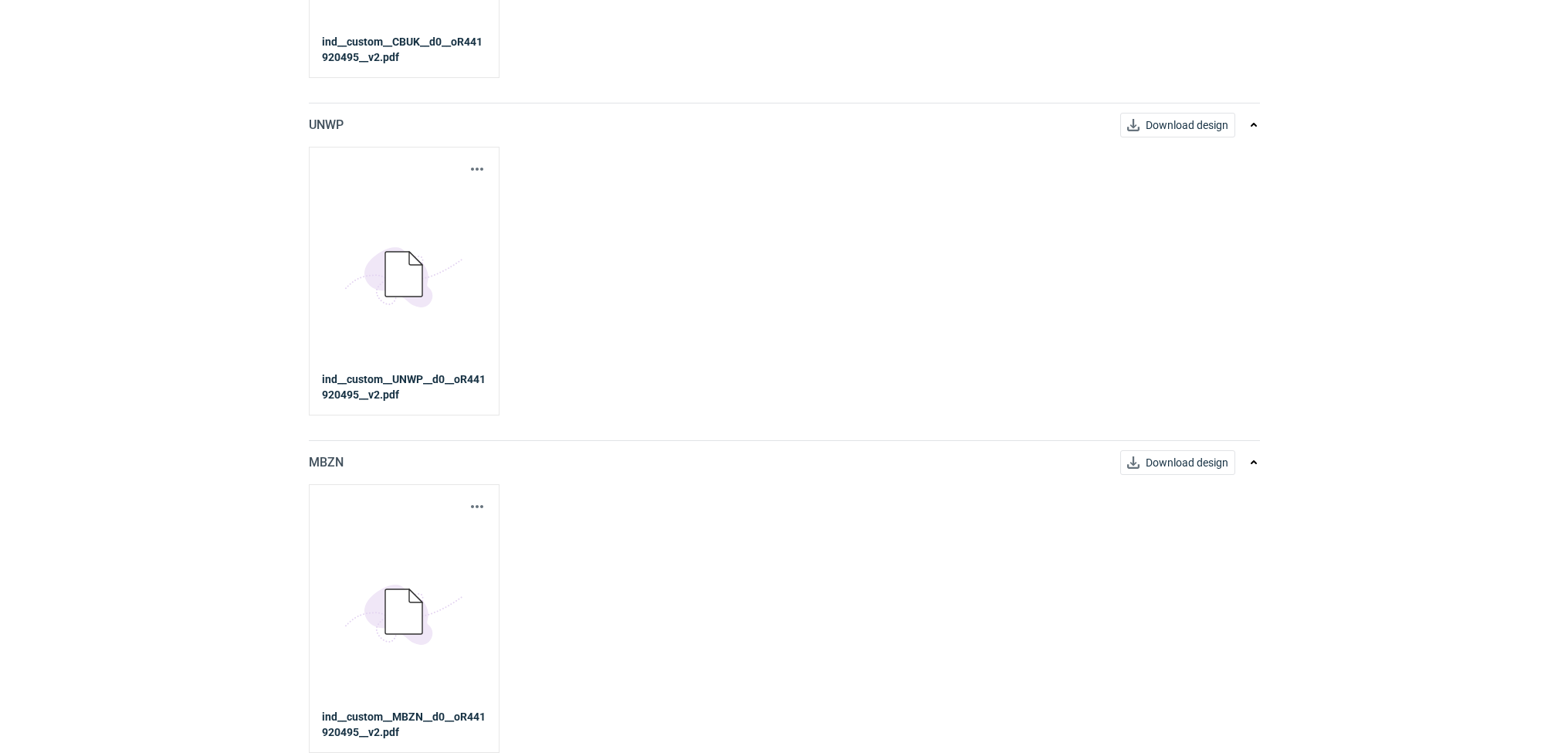
scroll to position [424, 0]
click at [482, 504] on button "button" at bounding box center [477, 506] width 19 height 19
click at [449, 538] on link "Download design part" at bounding box center [408, 539] width 142 height 25
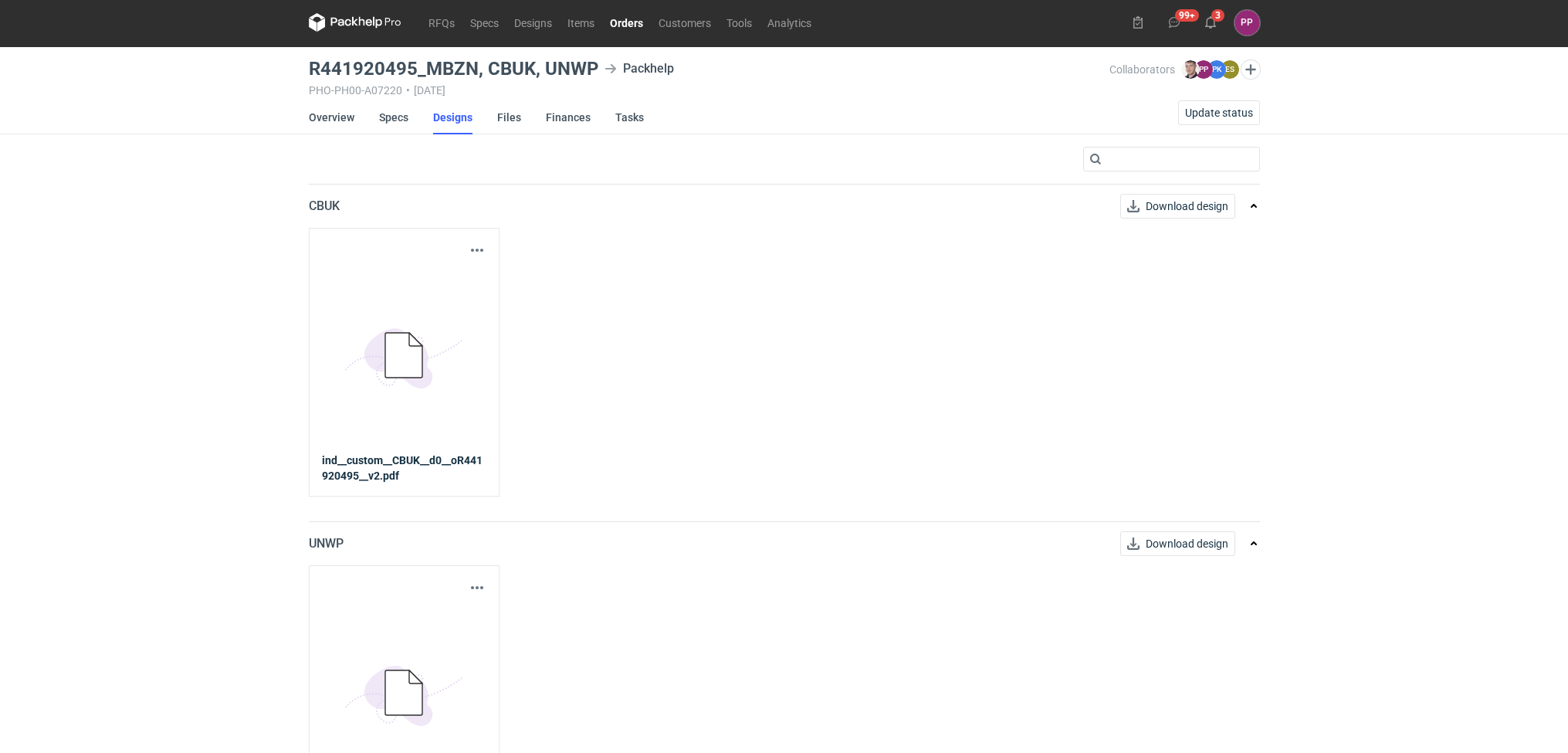
scroll to position [0, 0]
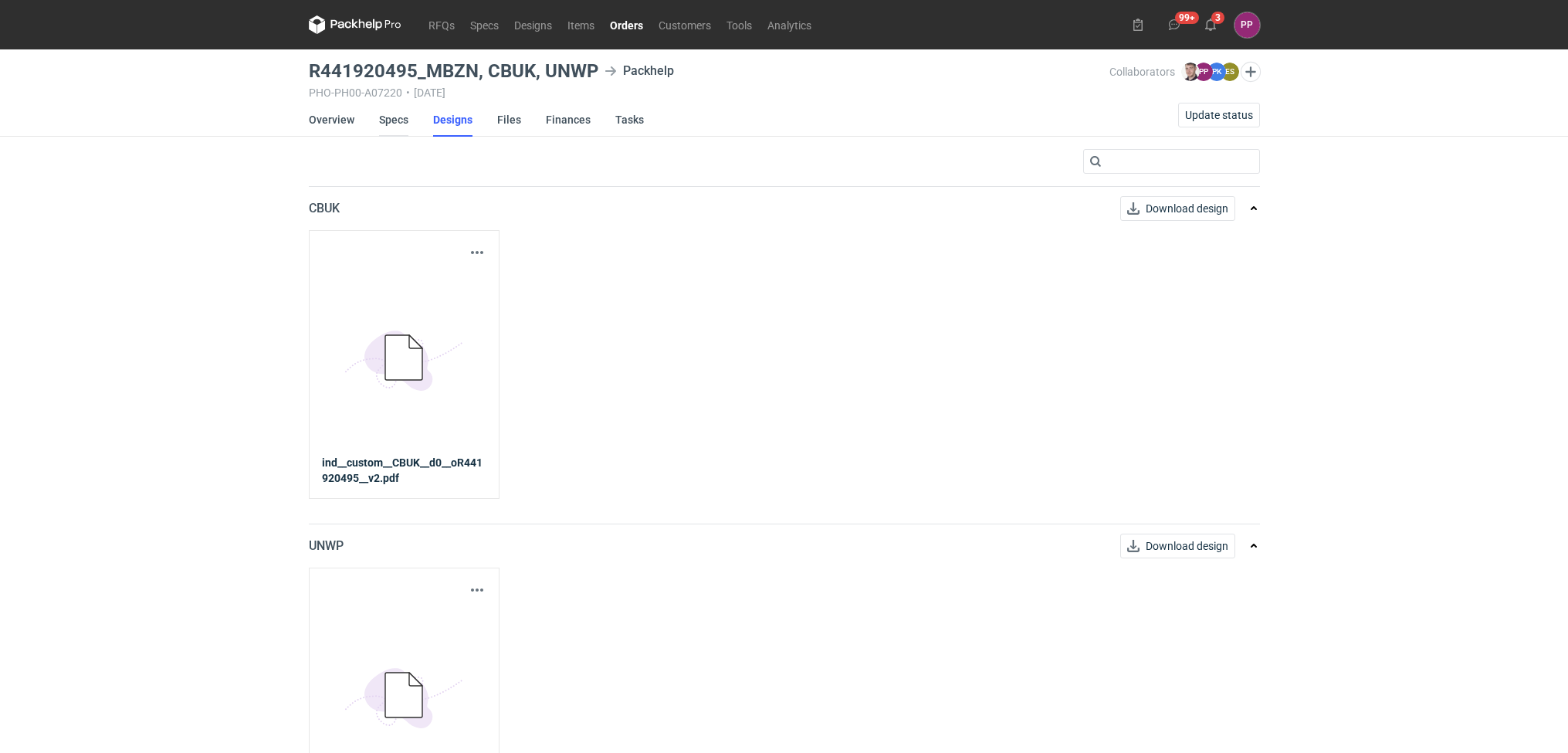
click at [385, 119] on link "Specs" at bounding box center [393, 120] width 29 height 34
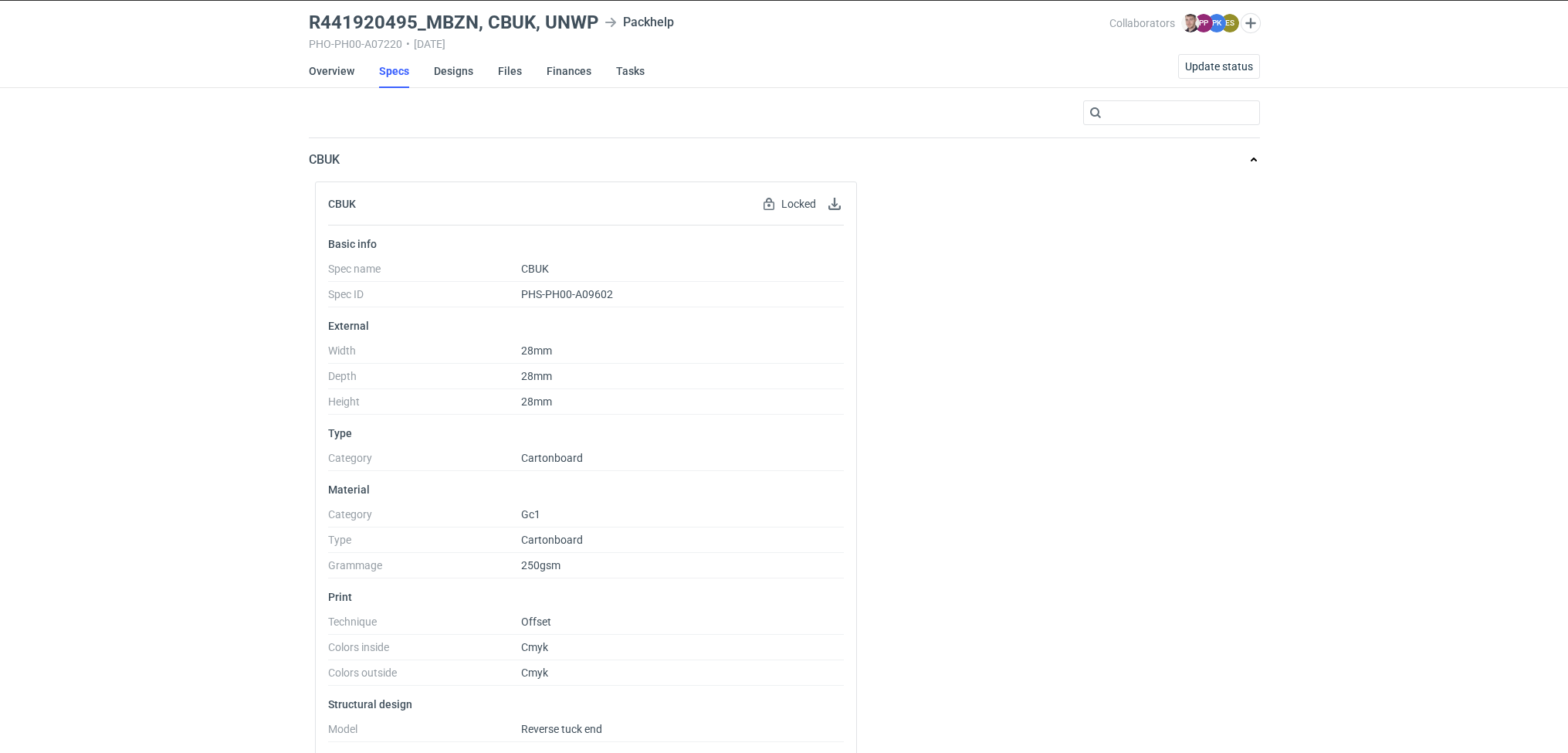
scroll to position [93, 0]
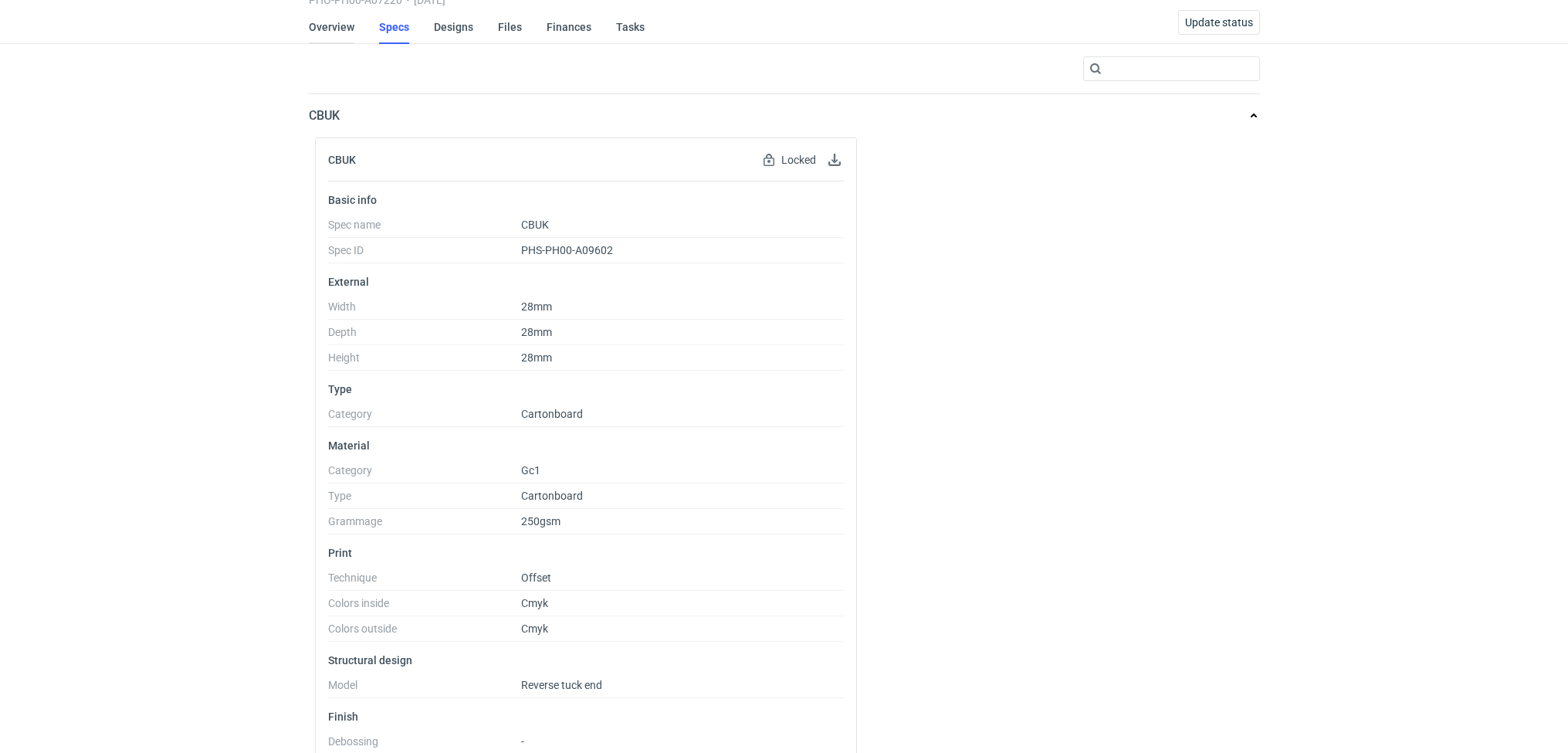
click at [337, 42] on link "Overview" at bounding box center [332, 27] width 46 height 34
